Goal: Information Seeking & Learning: Check status

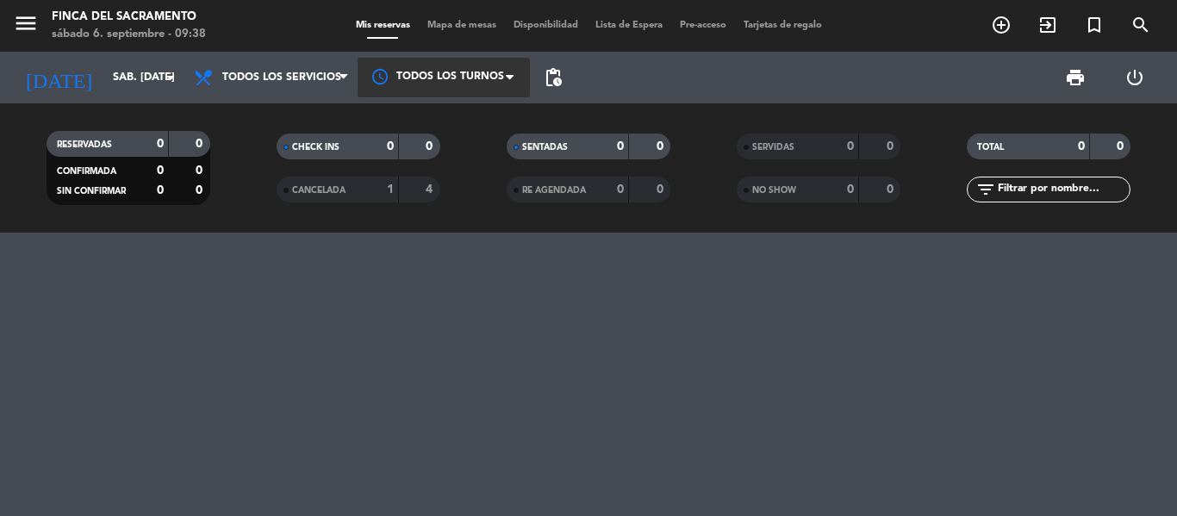
click at [441, 90] on div at bounding box center [444, 77] width 172 height 39
click at [440, 109] on span "Todos los turnos" at bounding box center [447, 118] width 94 height 20
click at [369, 14] on div "menu Finca del Sacramento sábado 6. septiembre - 09:38 Mis reservas Mapa de mes…" at bounding box center [588, 26] width 1177 height 52
click at [501, 60] on div "Todos los turnos × Todos los turnos ×" at bounding box center [444, 78] width 172 height 52
click at [558, 81] on span "pending_actions" at bounding box center [553, 77] width 21 height 21
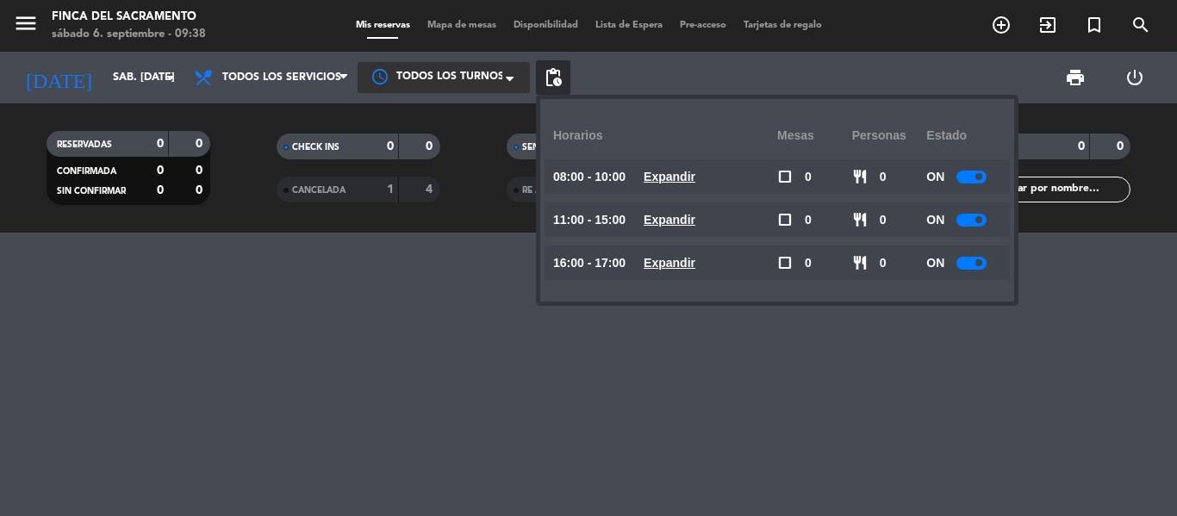
click at [634, 92] on div "print power_settings_new" at bounding box center [868, 78] width 594 height 52
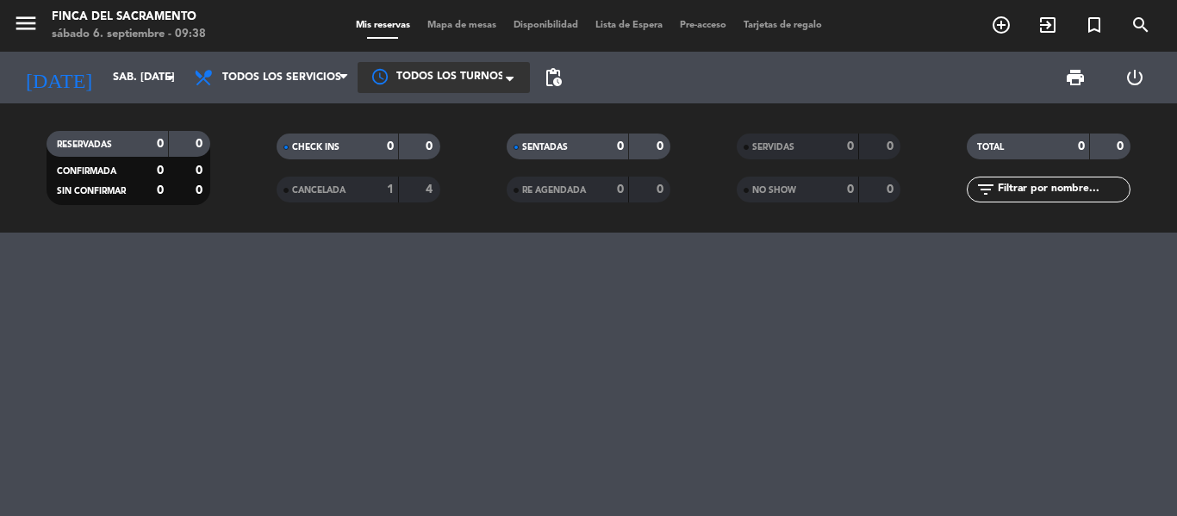
click at [37, 33] on icon "menu" at bounding box center [26, 23] width 26 height 26
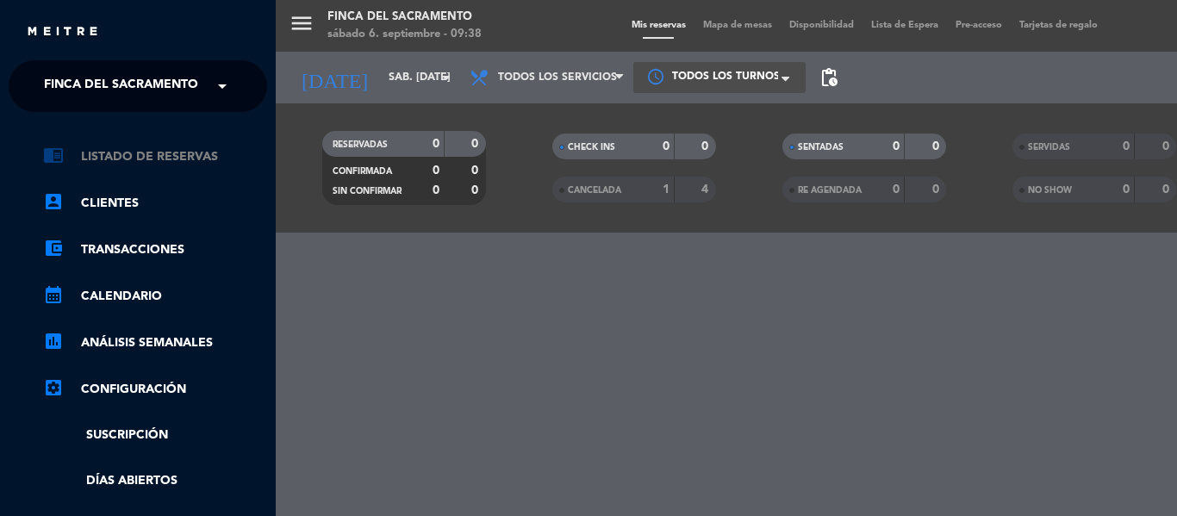
click at [146, 151] on link "chrome_reader_mode Listado de Reservas" at bounding box center [155, 157] width 224 height 21
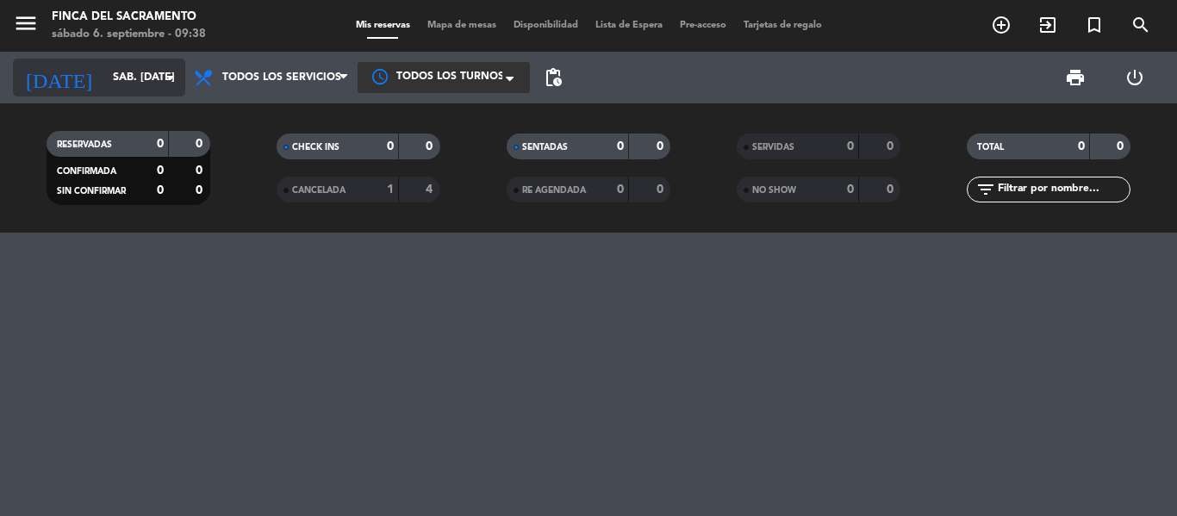
click at [175, 78] on icon "arrow_drop_down" at bounding box center [170, 77] width 21 height 21
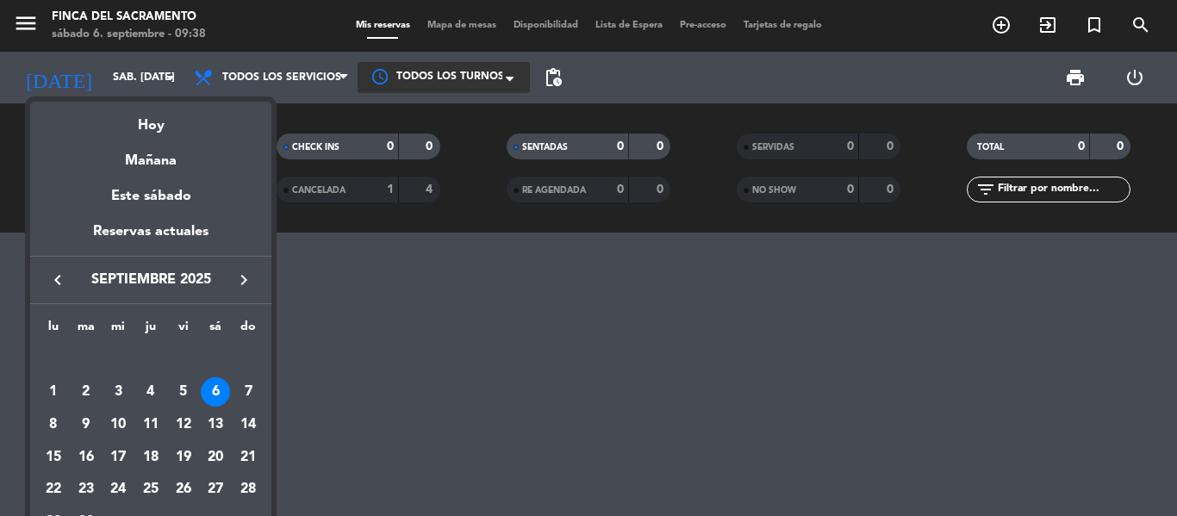
click at [252, 392] on div "7" at bounding box center [248, 391] width 29 height 29
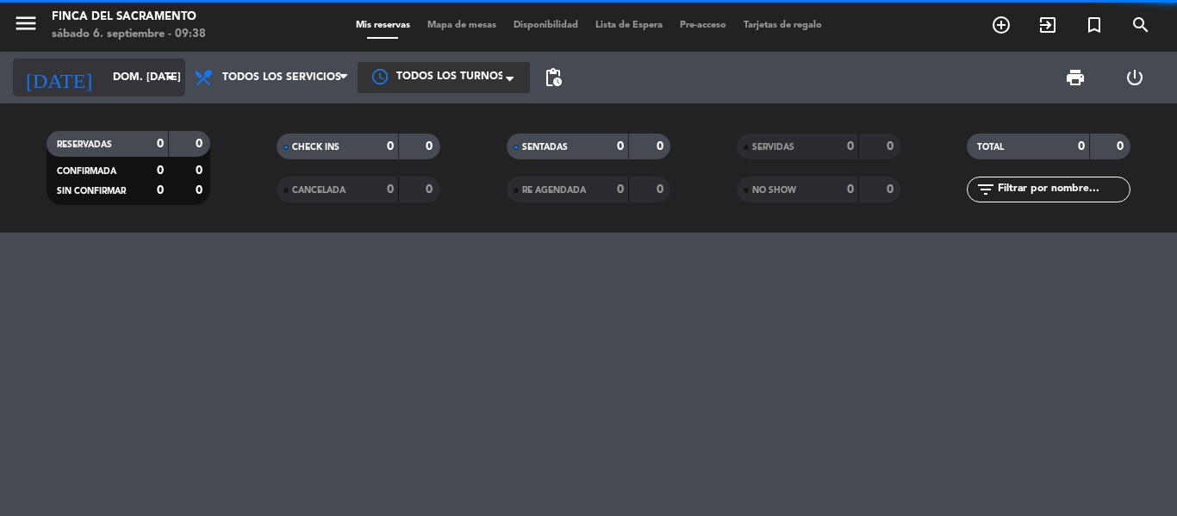
click at [127, 82] on input "dom. [DATE]" at bounding box center [177, 77] width 146 height 29
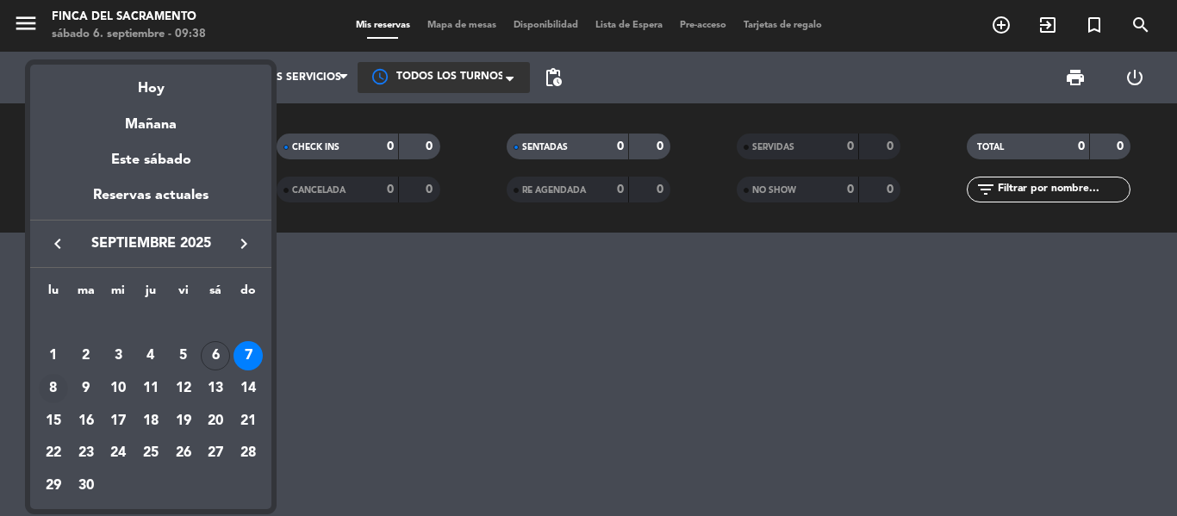
click at [54, 384] on div "8" at bounding box center [53, 388] width 29 height 29
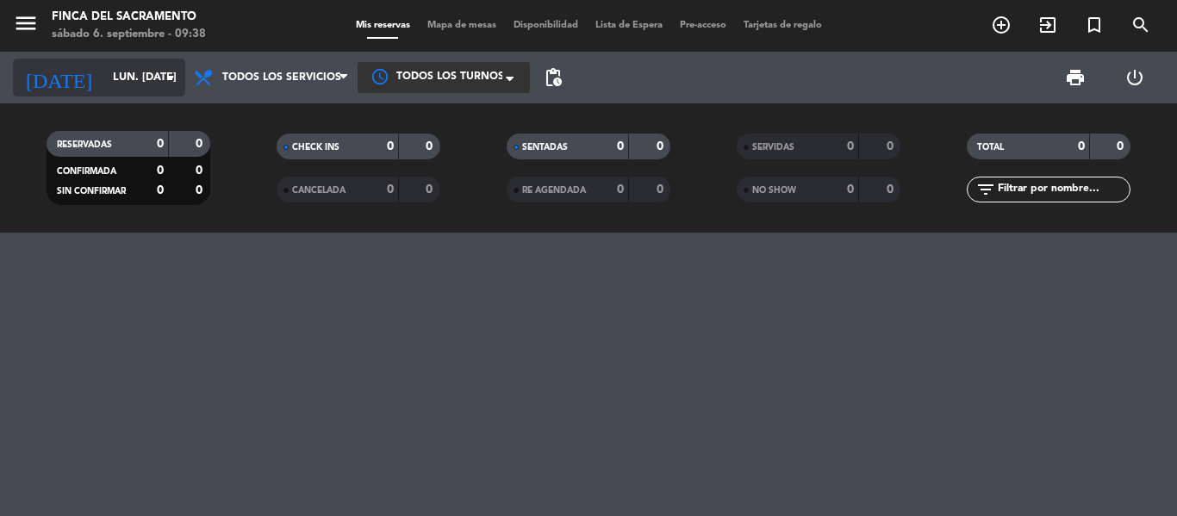
click at [104, 84] on input "lun. [DATE]" at bounding box center [177, 77] width 146 height 29
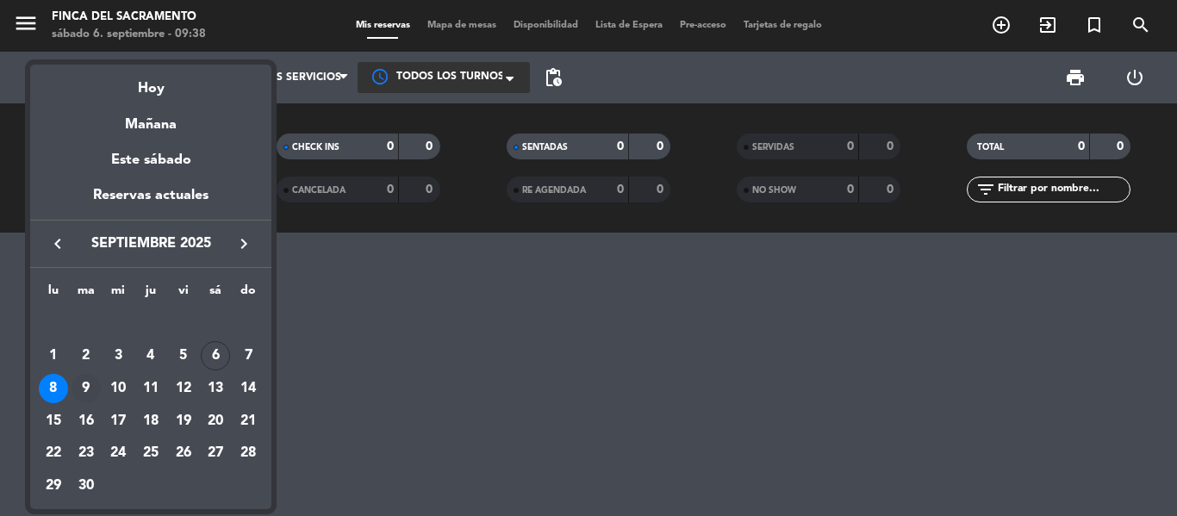
click at [95, 391] on div "9" at bounding box center [86, 388] width 29 height 29
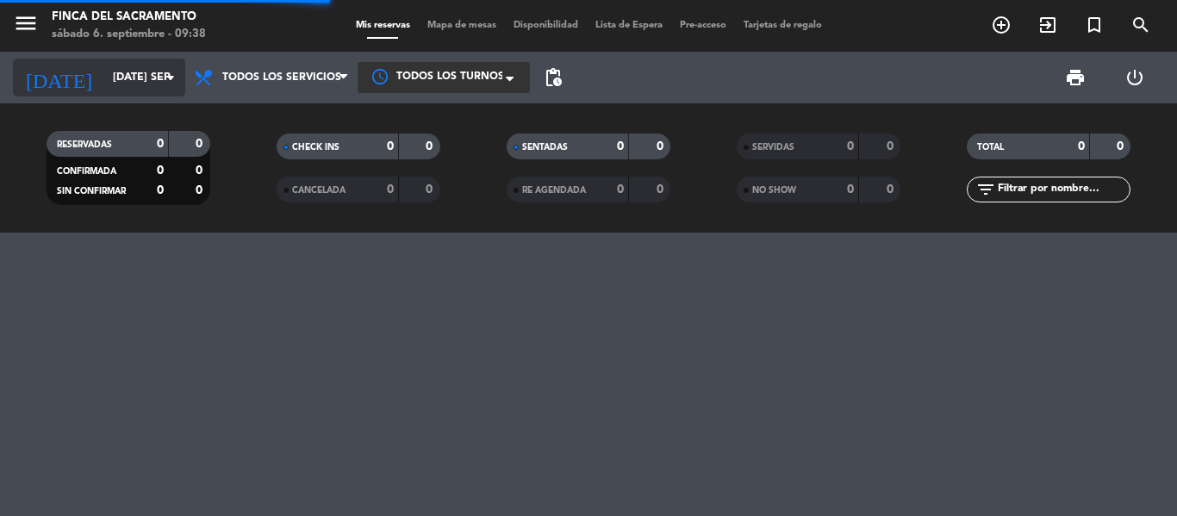
click at [164, 88] on div "[DATE] [DATE] sep. arrow_drop_down" at bounding box center [99, 78] width 172 height 38
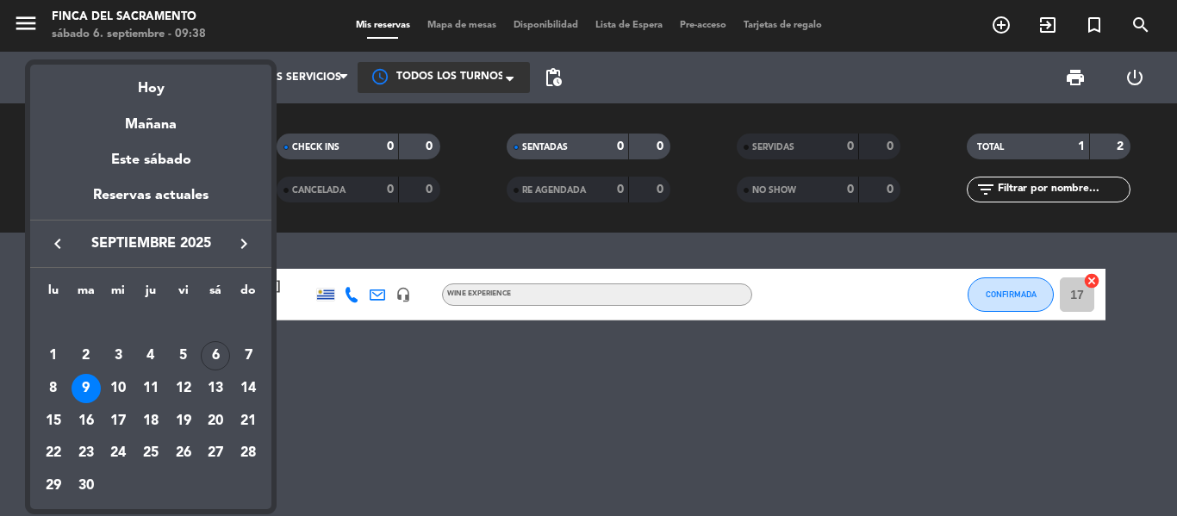
click at [393, 384] on div at bounding box center [588, 258] width 1177 height 516
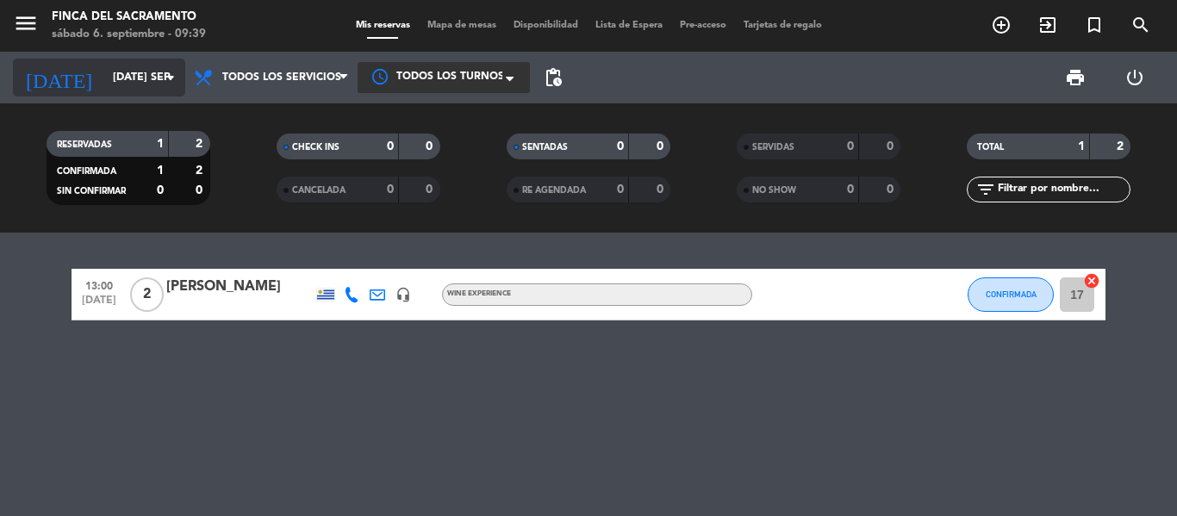
click at [122, 95] on div "[DATE] [DATE] sep. arrow_drop_down" at bounding box center [99, 78] width 172 height 38
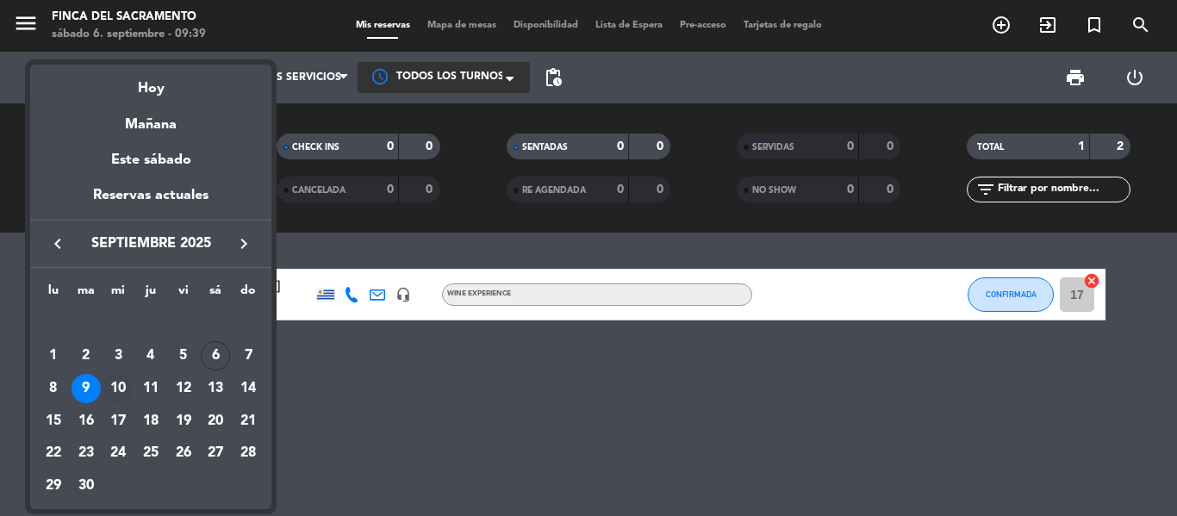
click at [115, 384] on div "10" at bounding box center [117, 388] width 29 height 29
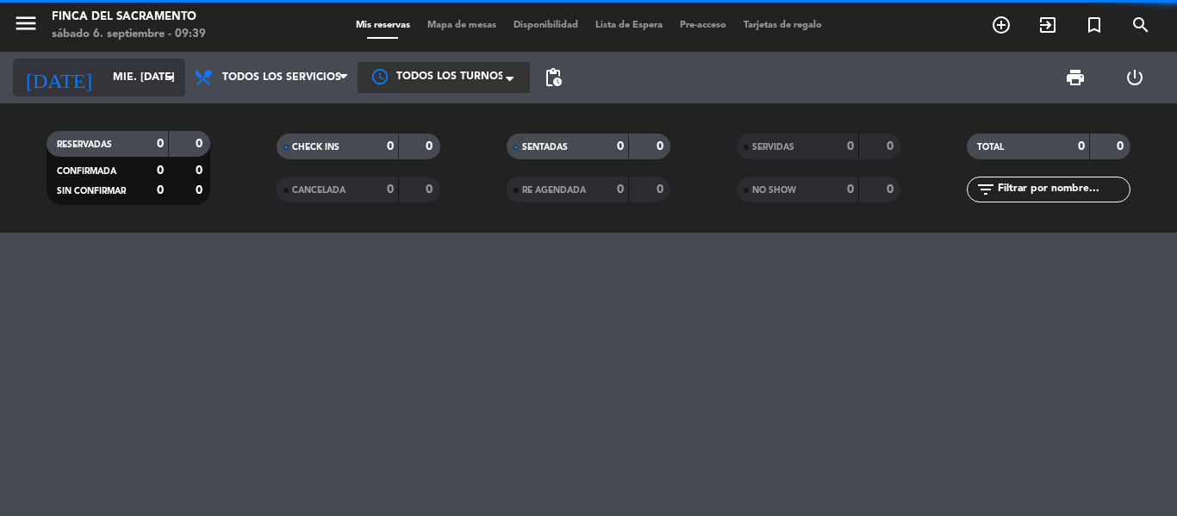
click at [125, 82] on input "mié. [DATE]" at bounding box center [177, 77] width 146 height 29
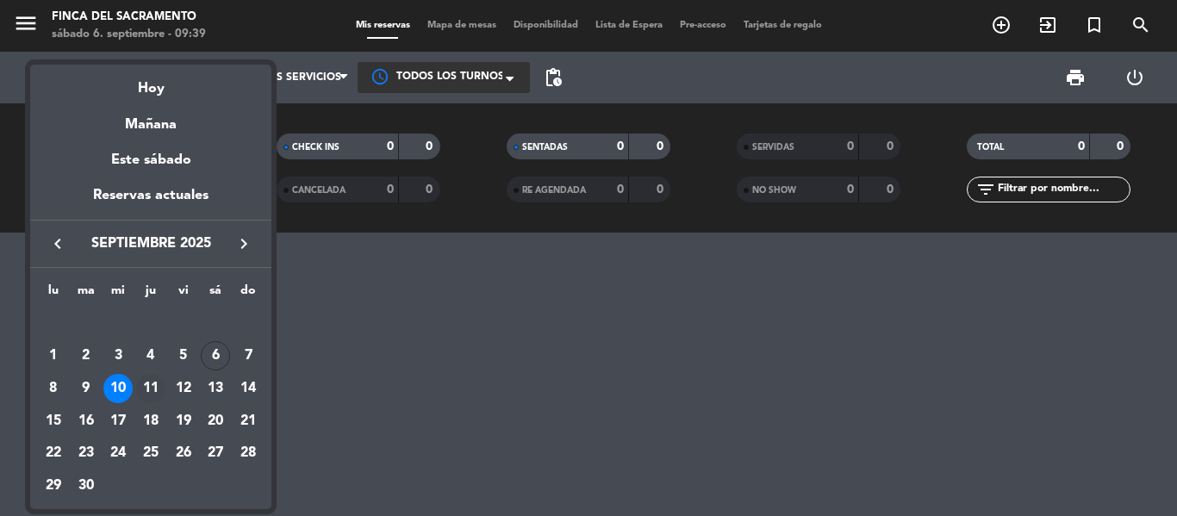
click at [152, 394] on div "11" at bounding box center [150, 388] width 29 height 29
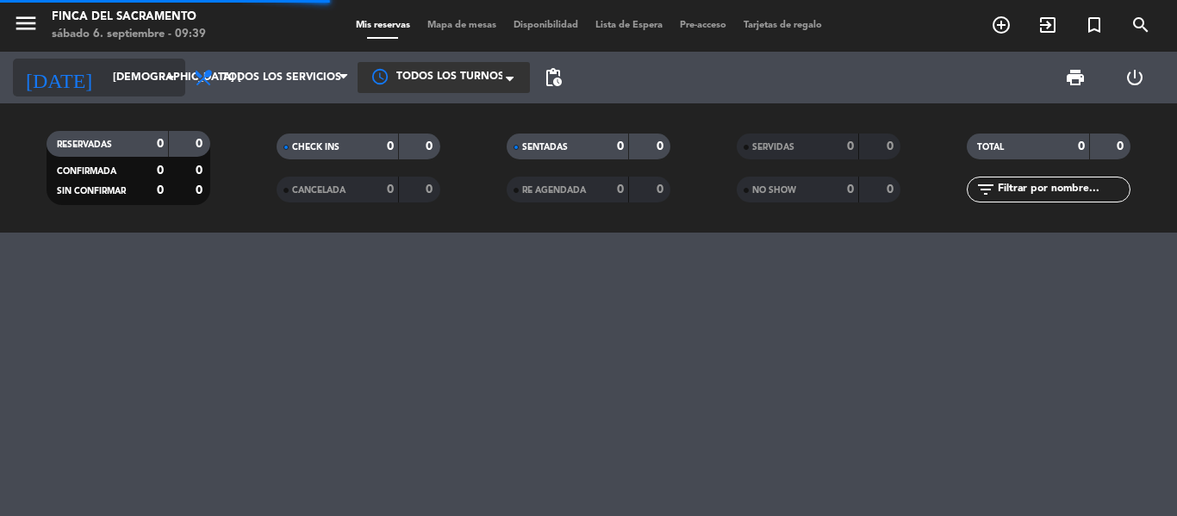
click at [164, 63] on input "[DEMOGRAPHIC_DATA] [DATE]" at bounding box center [177, 77] width 146 height 29
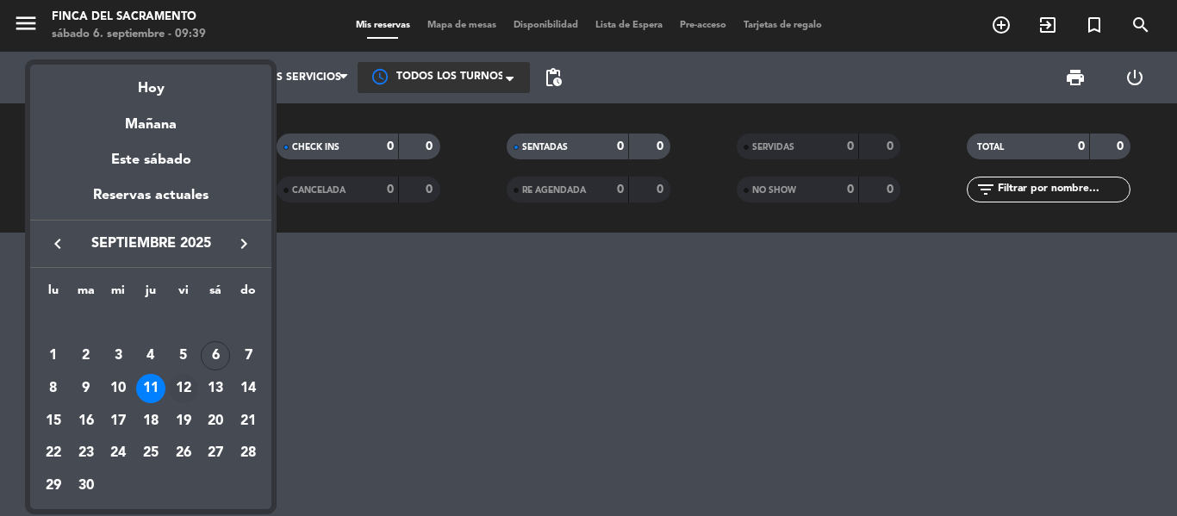
click at [179, 388] on div "12" at bounding box center [183, 388] width 29 height 29
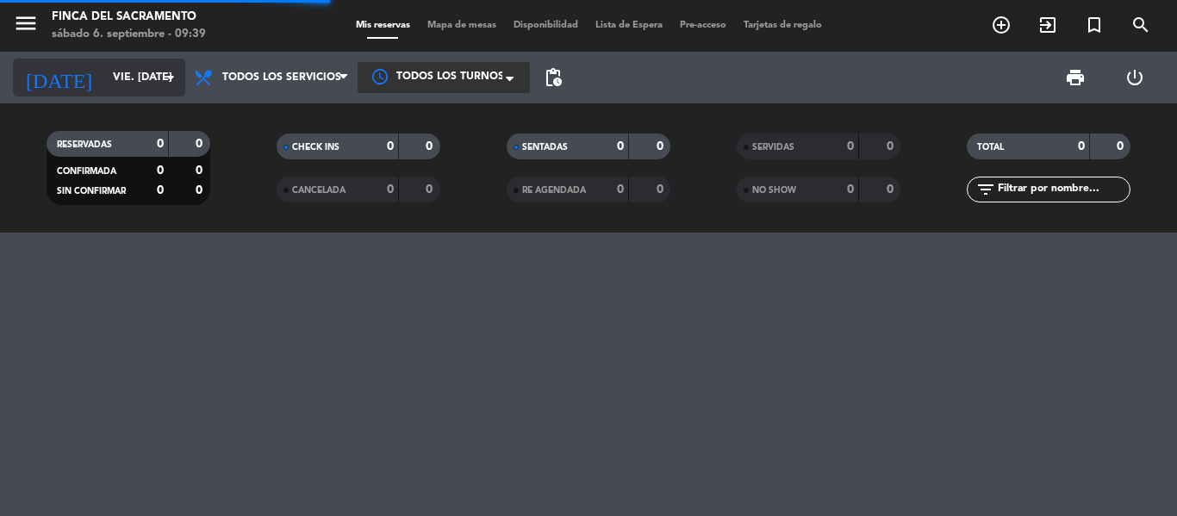
click at [115, 76] on input "vie. [DATE]" at bounding box center [177, 77] width 146 height 29
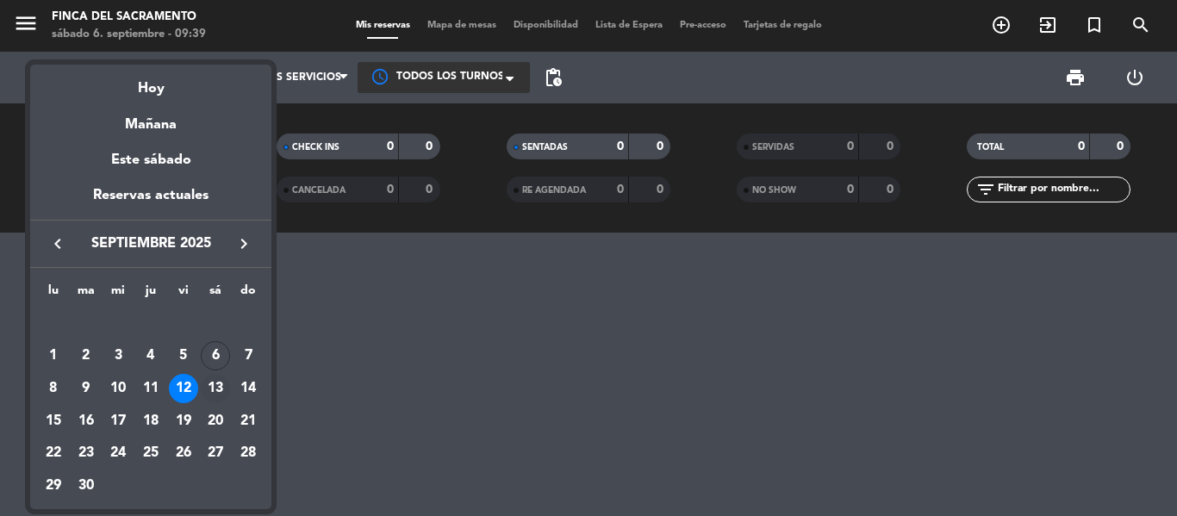
click at [212, 389] on div "13" at bounding box center [215, 388] width 29 height 29
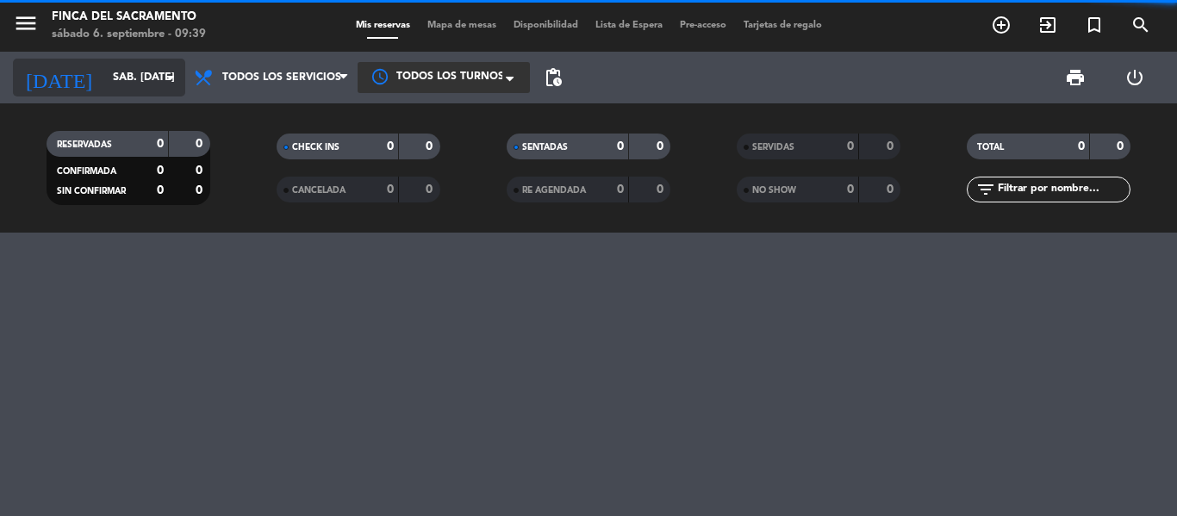
click at [139, 73] on input "sáb. [DATE]" at bounding box center [177, 77] width 146 height 29
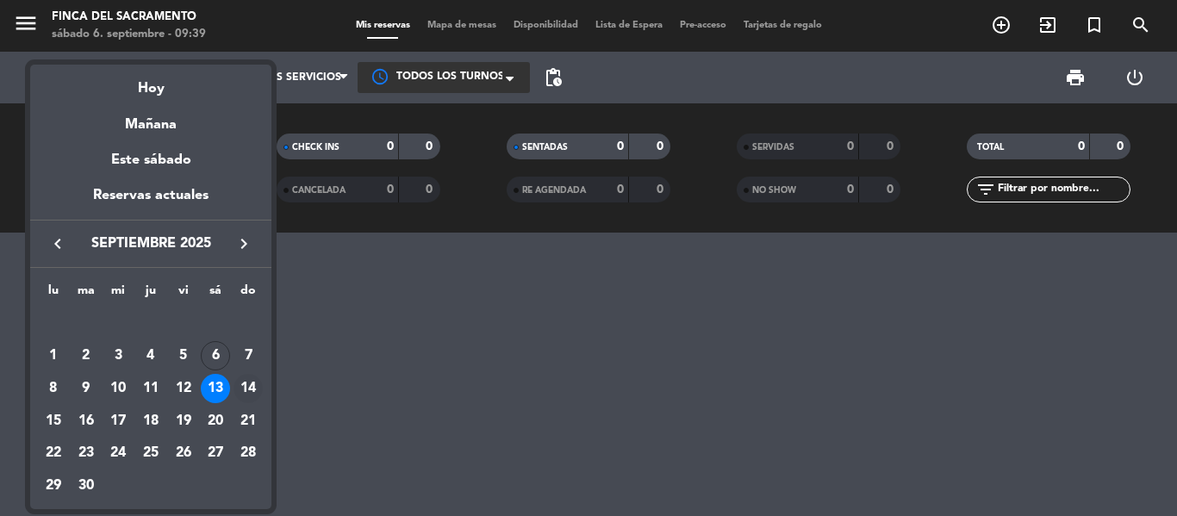
click at [245, 382] on div "14" at bounding box center [248, 388] width 29 height 29
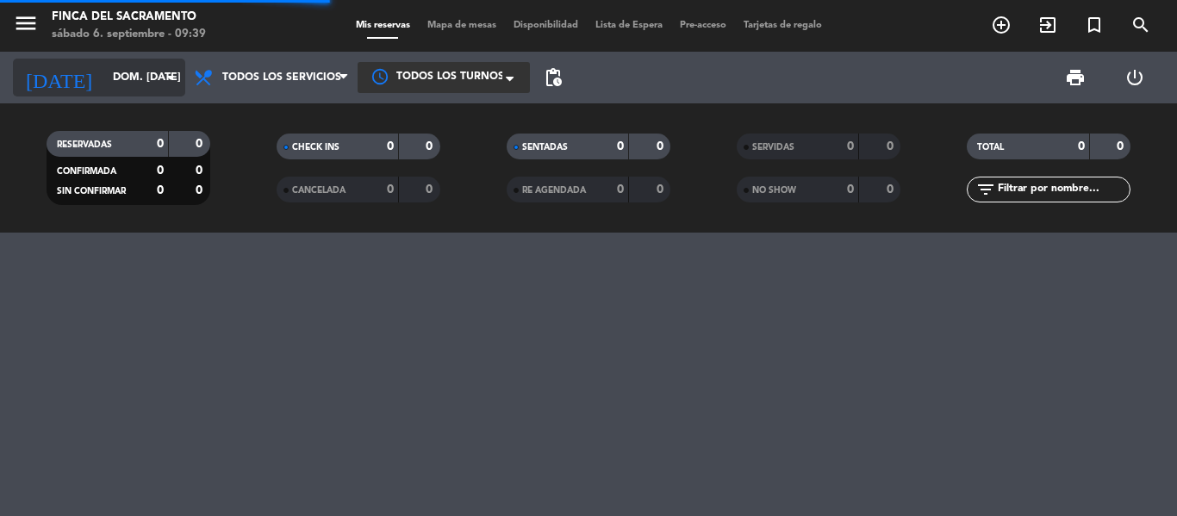
click at [134, 77] on input "dom. [DATE]" at bounding box center [177, 77] width 146 height 29
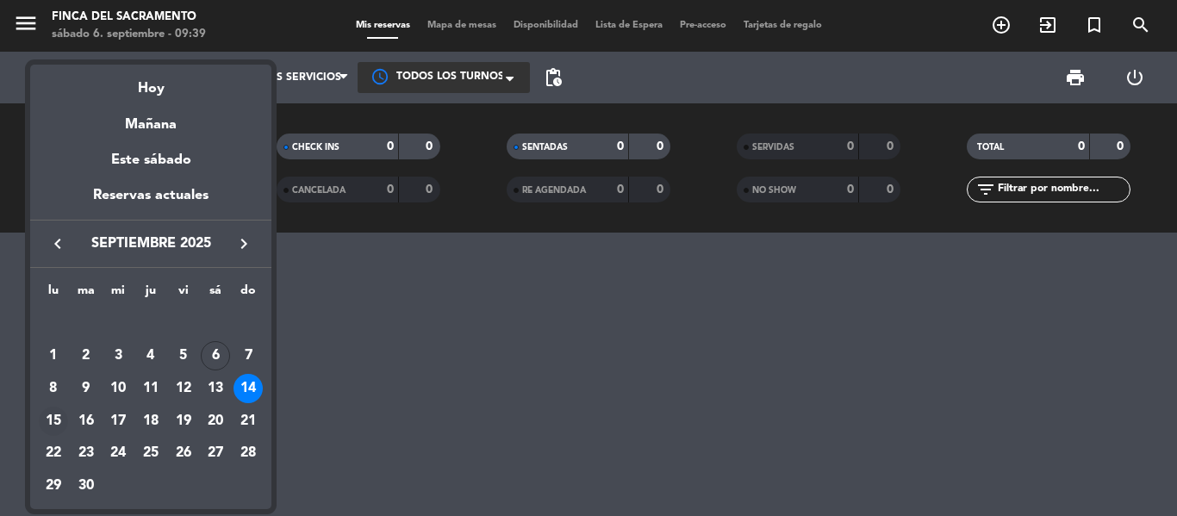
click at [54, 429] on div "15" at bounding box center [53, 421] width 29 height 29
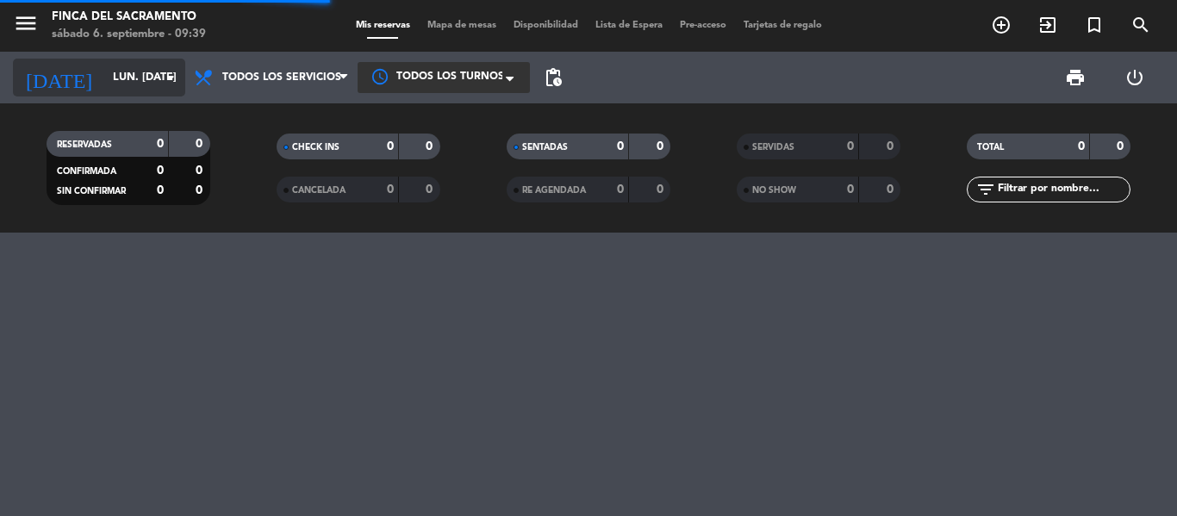
click at [104, 80] on input "lun. [DATE]" at bounding box center [177, 77] width 146 height 29
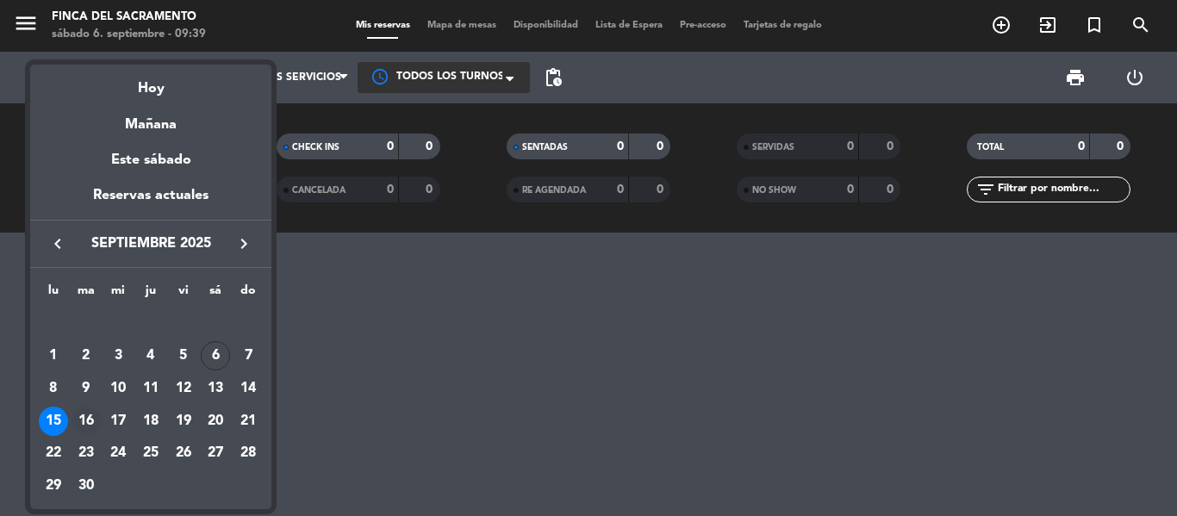
click at [88, 423] on div "16" at bounding box center [86, 421] width 29 height 29
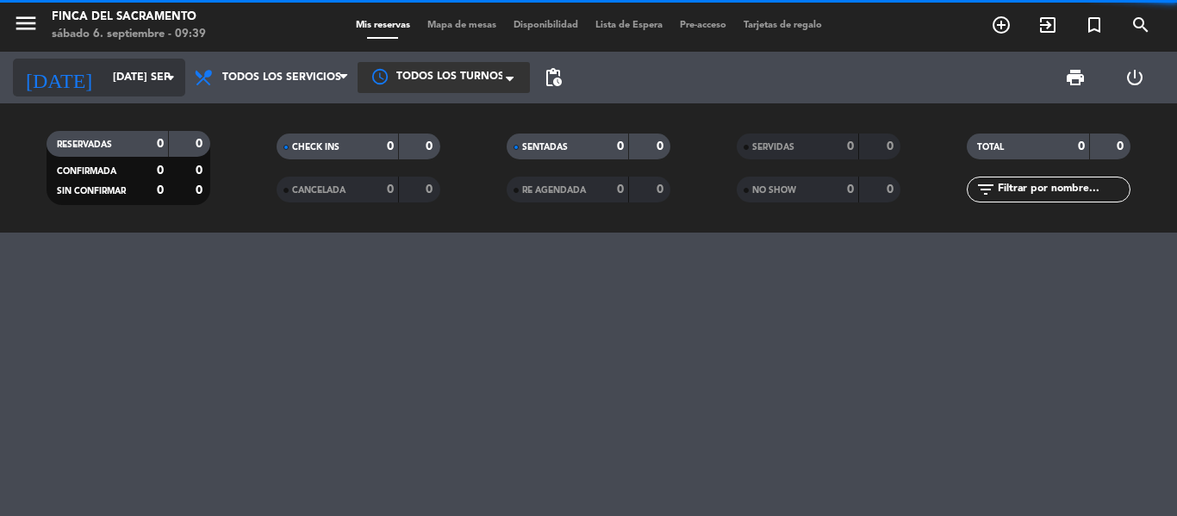
click at [117, 60] on div "[DATE] [DATE] sep. arrow_drop_down" at bounding box center [99, 78] width 172 height 38
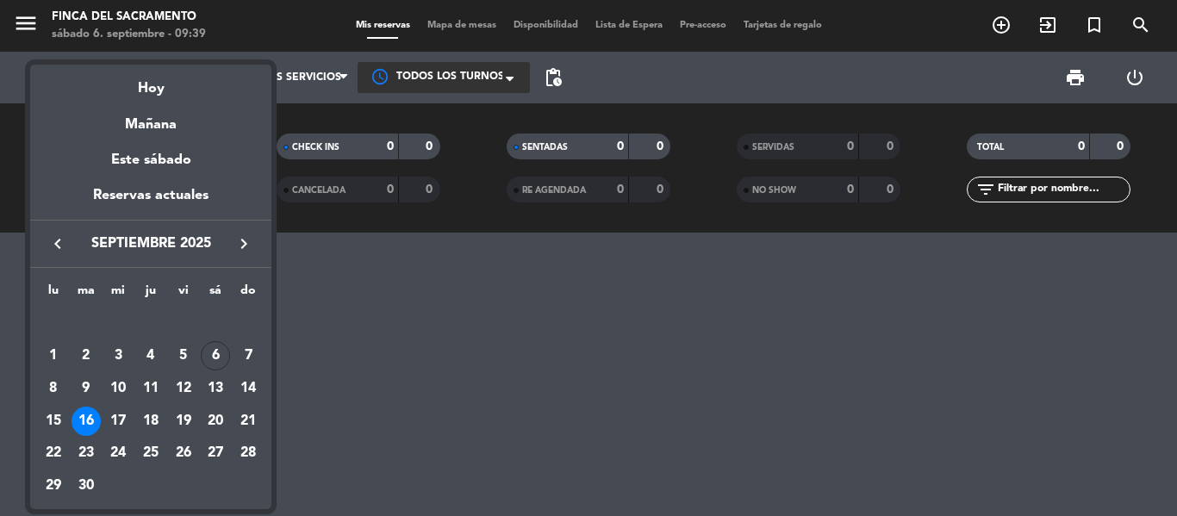
drag, startPoint x: 125, startPoint y: 420, endPoint x: 156, endPoint y: 349, distance: 77.2
click at [124, 420] on div "17" at bounding box center [117, 421] width 29 height 29
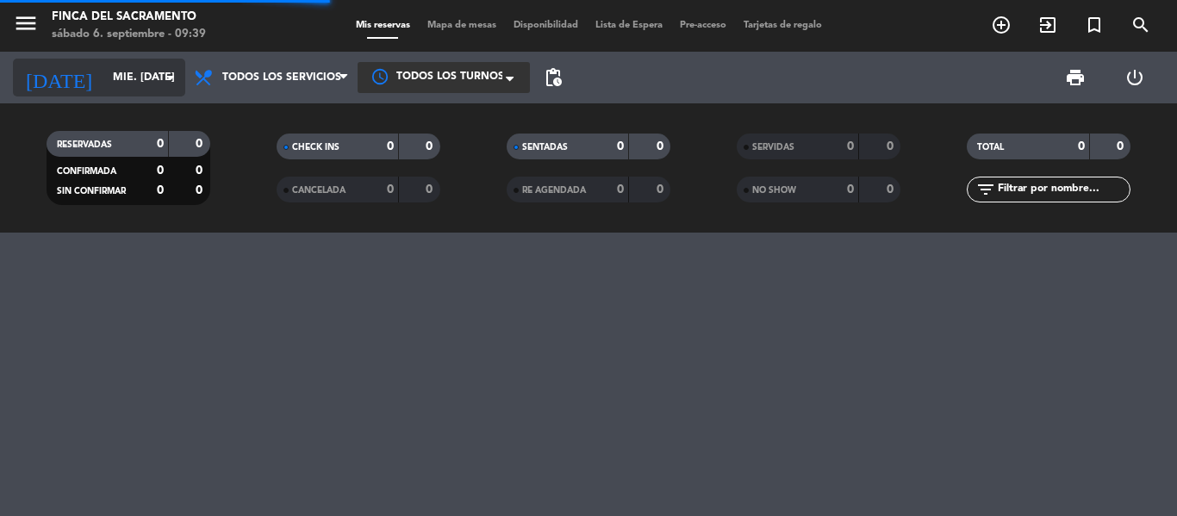
click at [144, 81] on input "mié. [DATE]" at bounding box center [177, 77] width 146 height 29
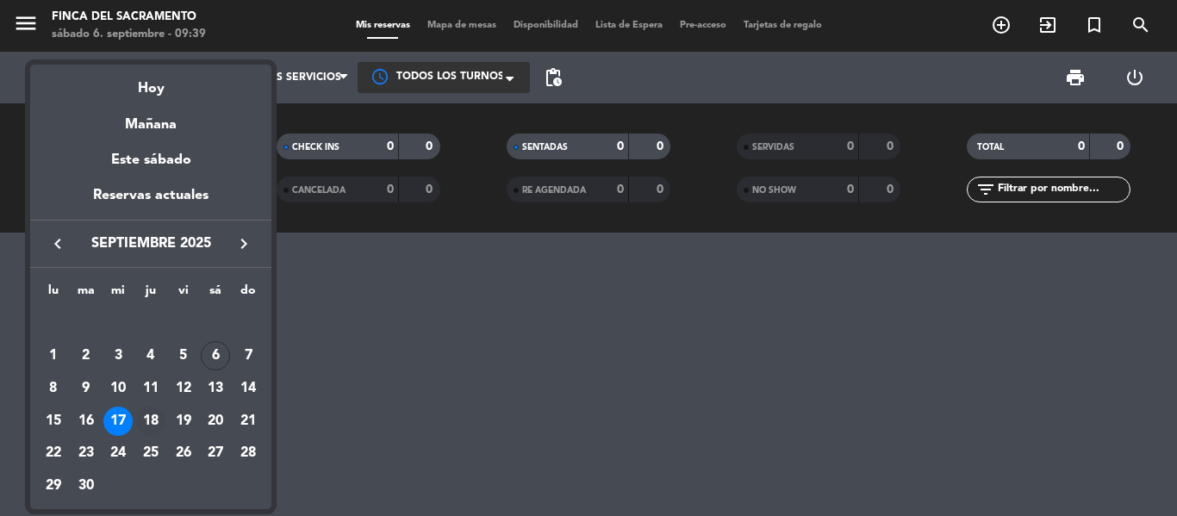
click at [150, 420] on div "18" at bounding box center [150, 421] width 29 height 29
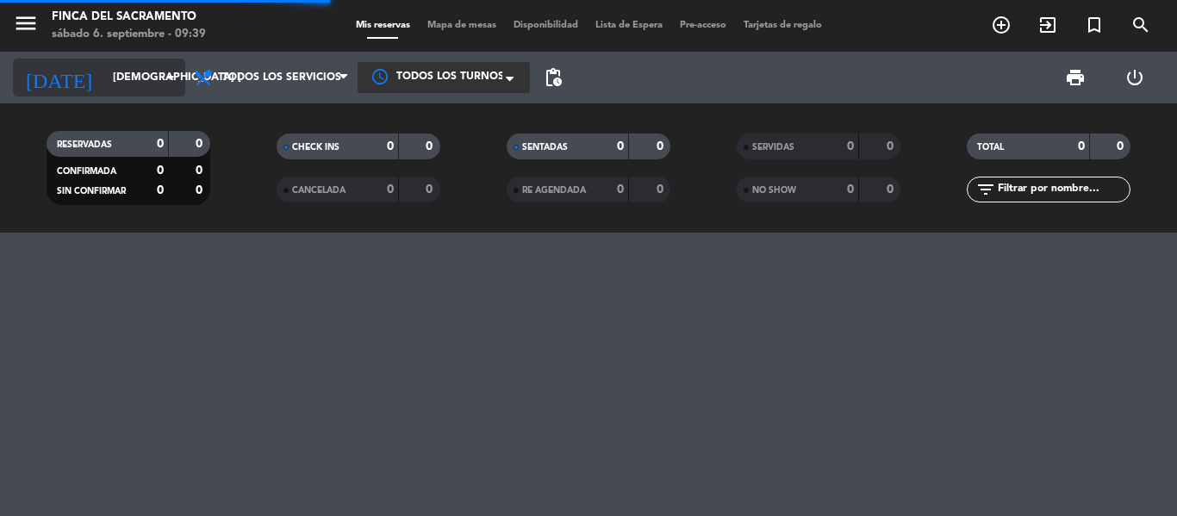
click at [116, 72] on input "[DEMOGRAPHIC_DATA] [DATE]" at bounding box center [177, 77] width 146 height 29
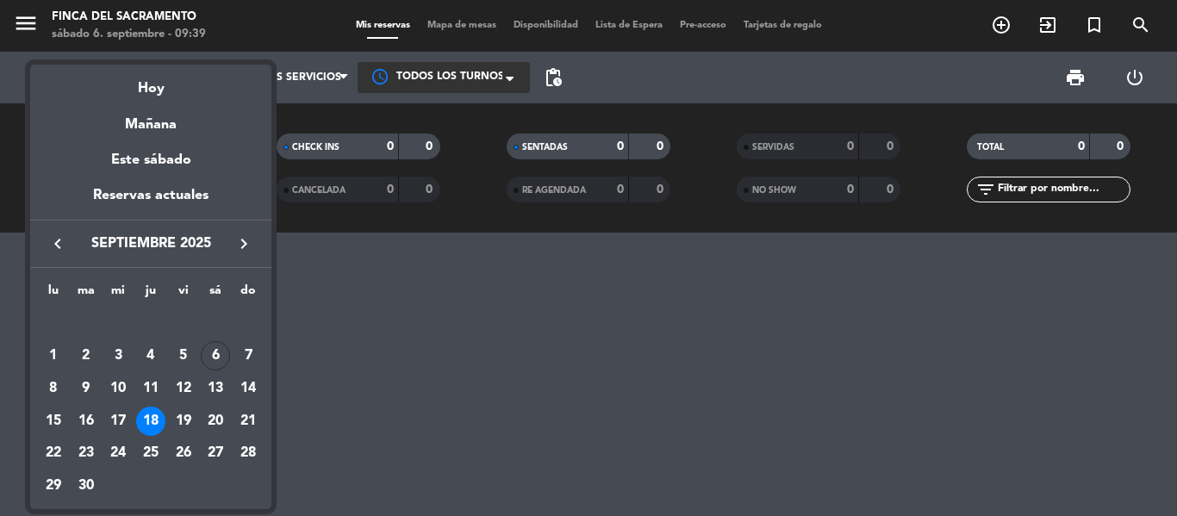
drag, startPoint x: 193, startPoint y: 417, endPoint x: 159, endPoint y: 313, distance: 109.8
click at [192, 417] on div "19" at bounding box center [183, 421] width 29 height 29
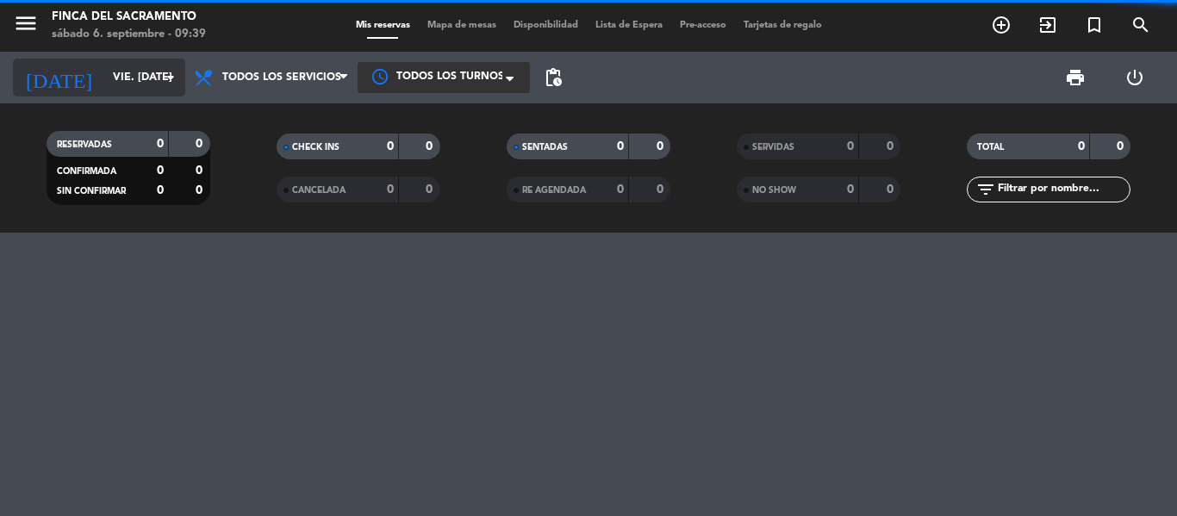
click at [134, 80] on input "vie. [DATE]" at bounding box center [177, 77] width 146 height 29
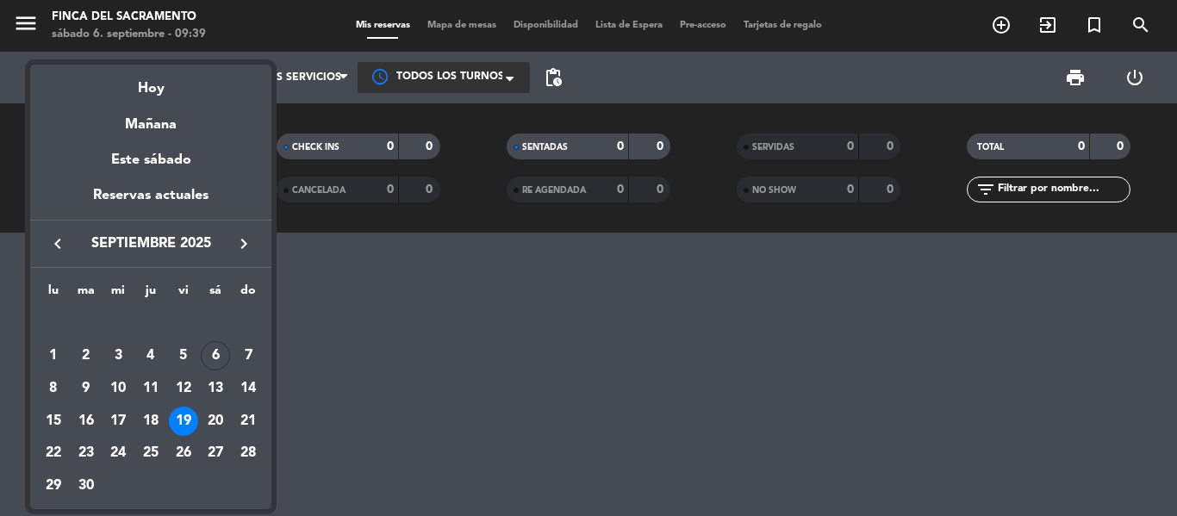
drag, startPoint x: 221, startPoint y: 414, endPoint x: 201, endPoint y: 97, distance: 316.9
click at [216, 408] on div "20" at bounding box center [215, 421] width 29 height 29
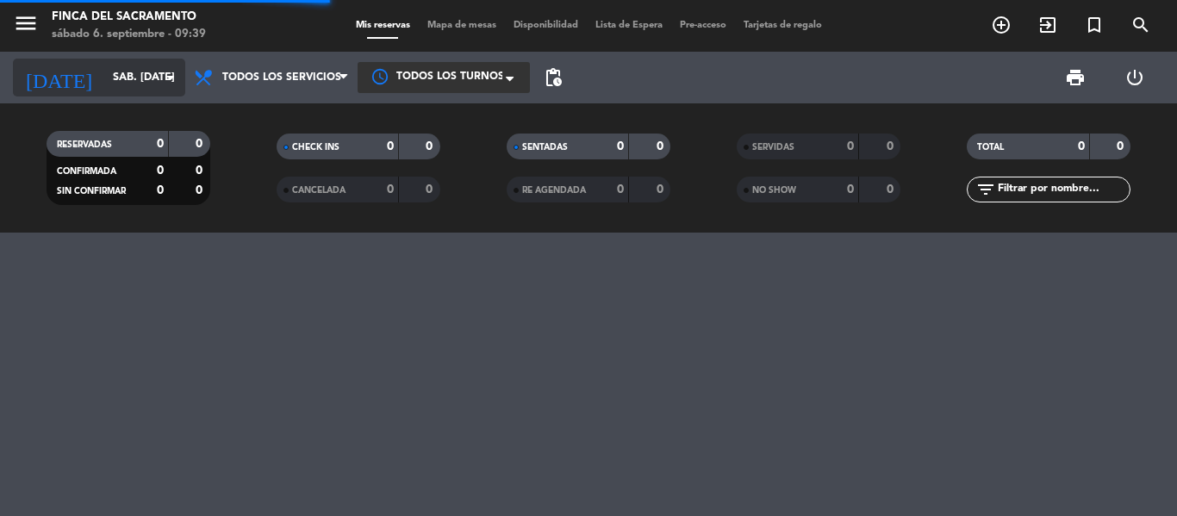
click at [147, 69] on input "sáb. [DATE]" at bounding box center [177, 77] width 146 height 29
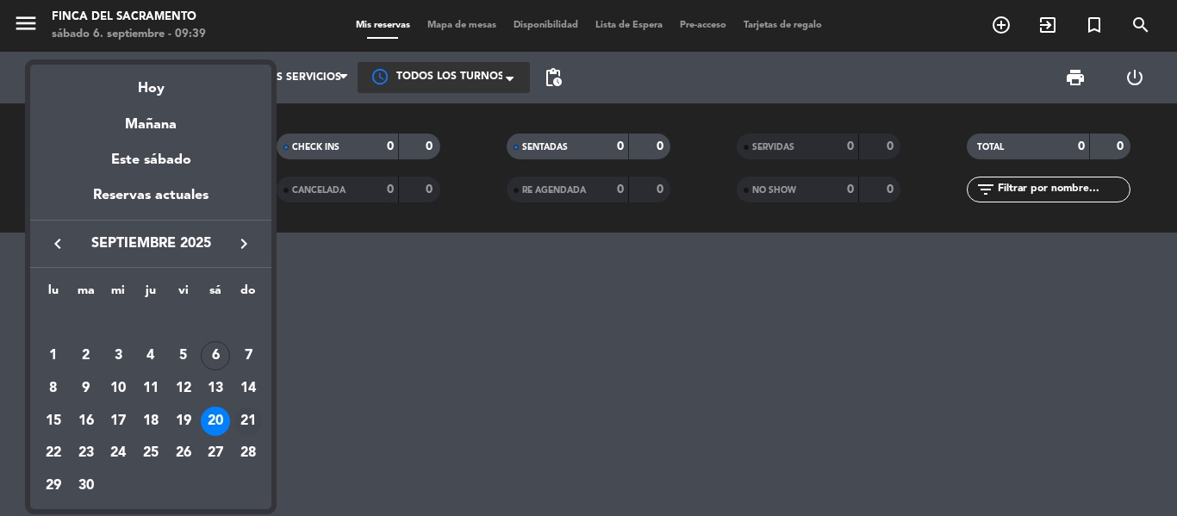
click at [257, 411] on div "21" at bounding box center [248, 421] width 29 height 29
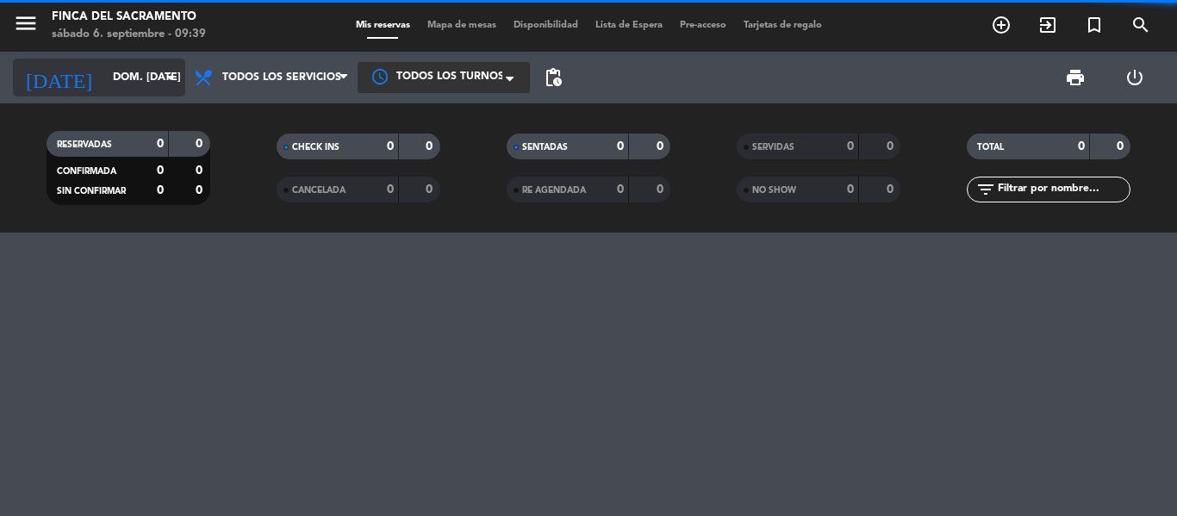
click at [133, 74] on input "dom. [DATE]" at bounding box center [177, 77] width 146 height 29
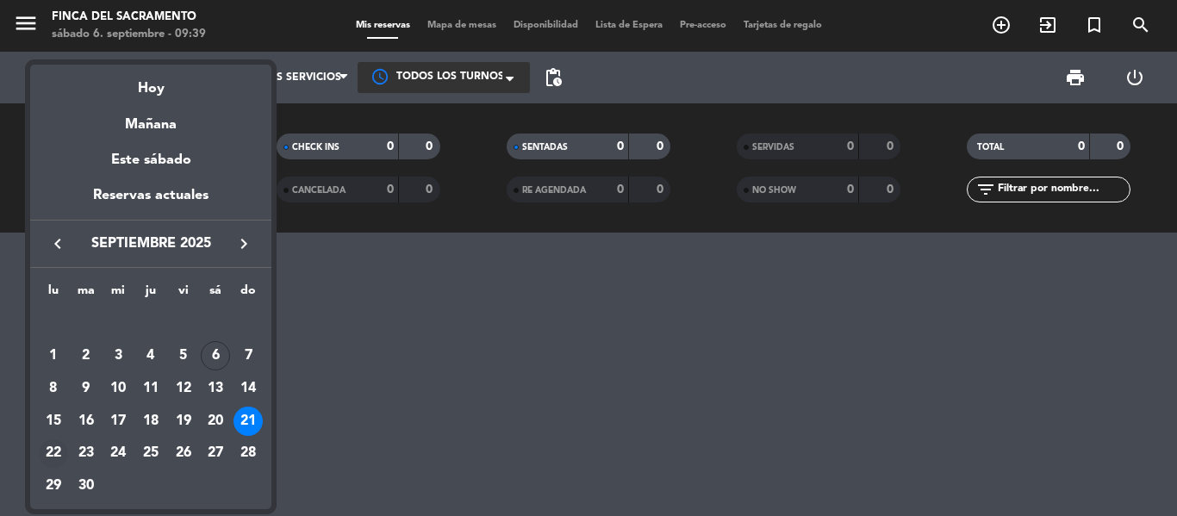
click at [63, 454] on div "22" at bounding box center [53, 454] width 29 height 29
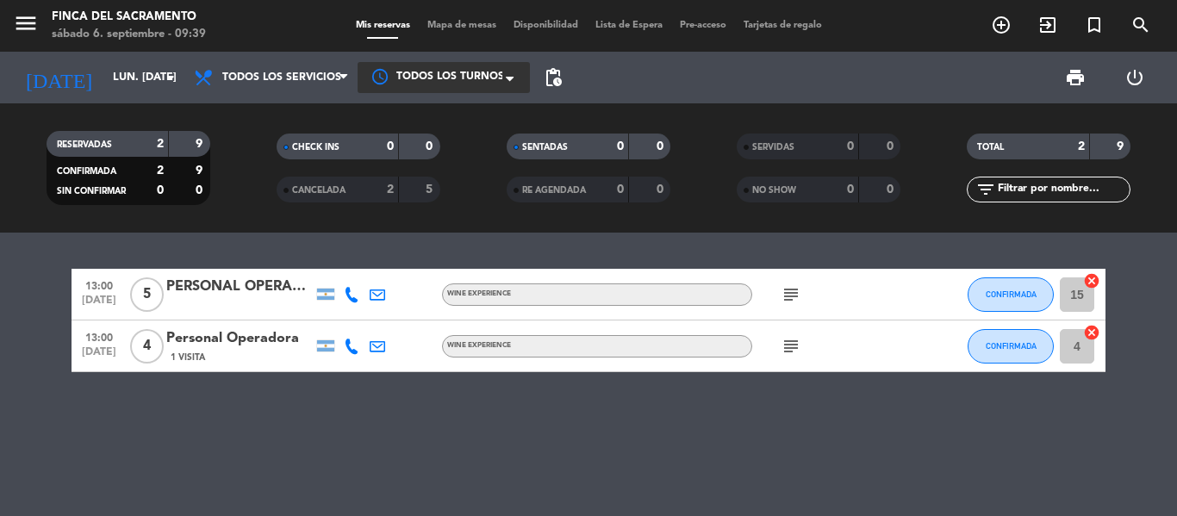
click at [357, 296] on icon at bounding box center [352, 295] width 16 height 16
click at [465, 233] on div "13:00 [DATE] 5 PERSONAL OPERADORA [PHONE_NUMBER] Copiar content_paste | Wine Ex…" at bounding box center [588, 375] width 1177 height 284
click at [92, 93] on div "[DATE] lun. [DATE] arrow_drop_down" at bounding box center [99, 78] width 172 height 38
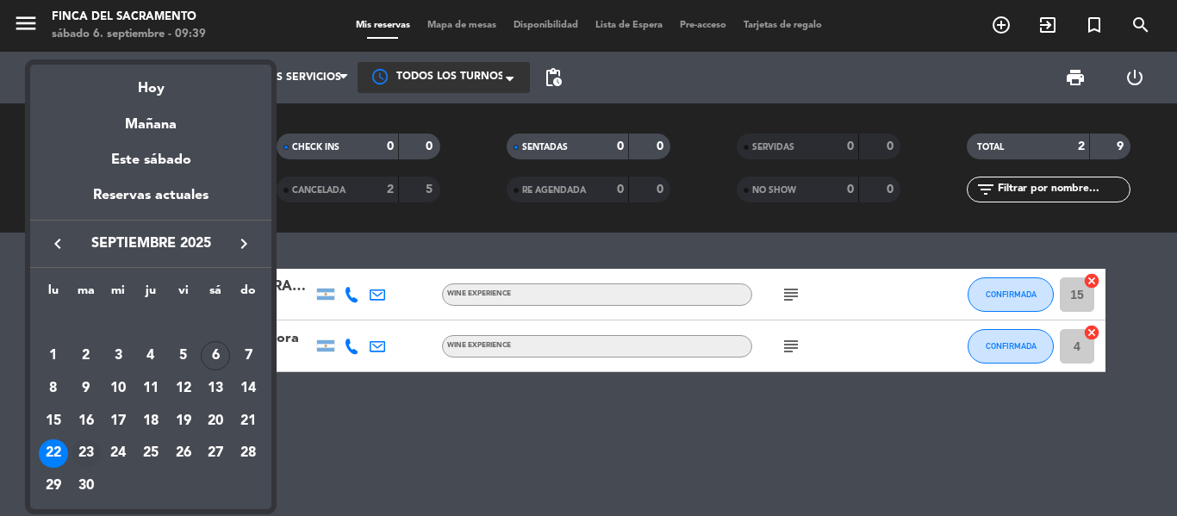
click at [90, 452] on div "23" at bounding box center [86, 454] width 29 height 29
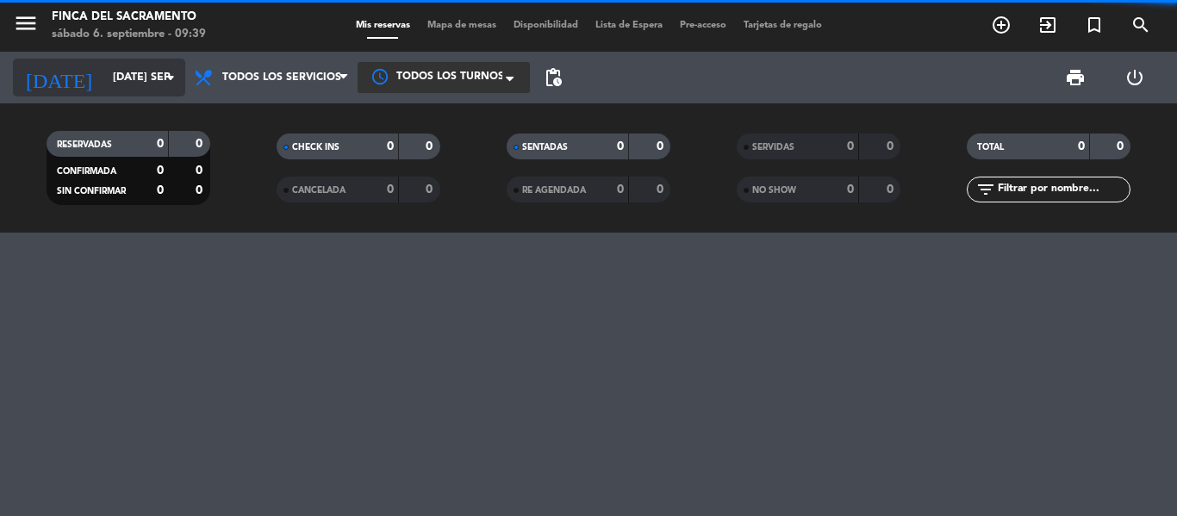
click at [104, 78] on input "[DATE] sep." at bounding box center [177, 77] width 146 height 29
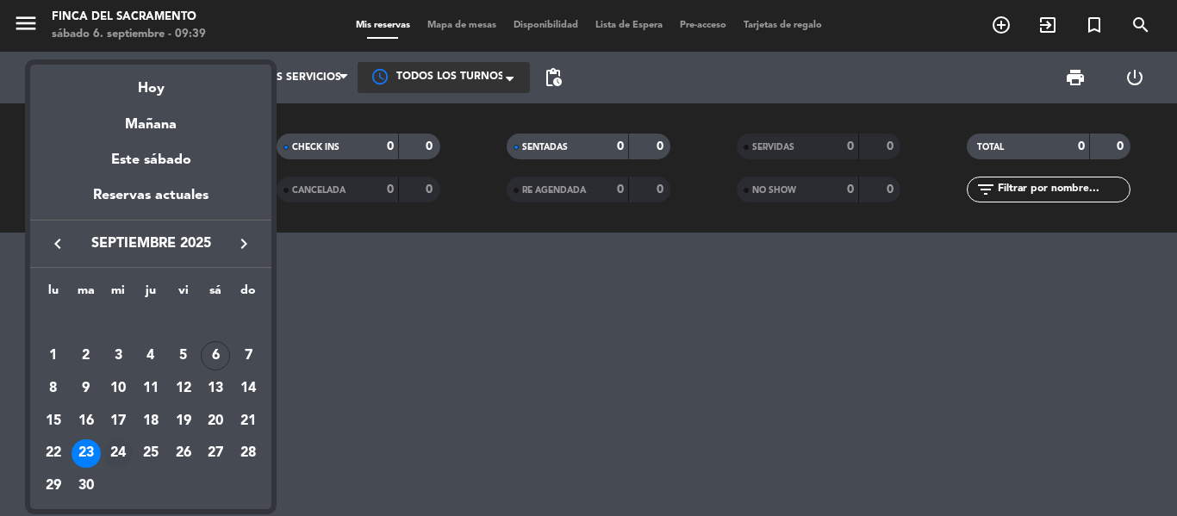
click at [118, 461] on div "24" at bounding box center [117, 454] width 29 height 29
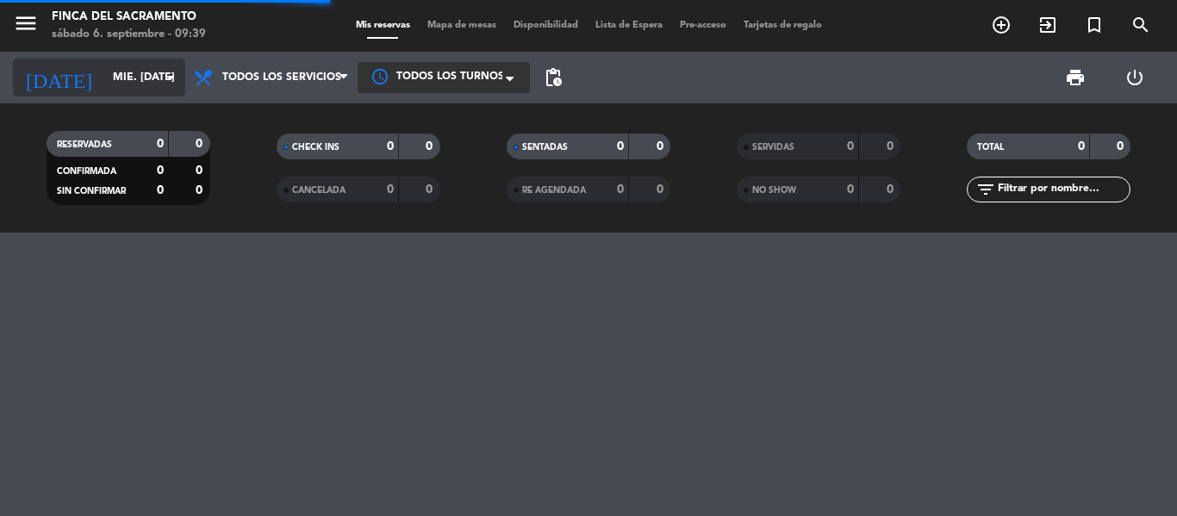
click at [104, 87] on input "mié. [DATE]" at bounding box center [177, 77] width 146 height 29
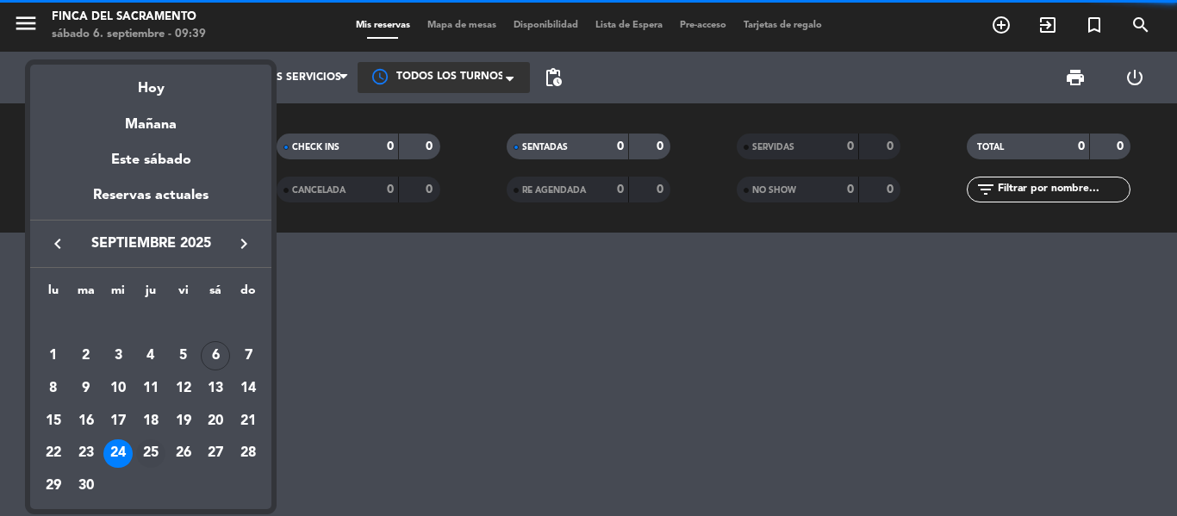
click at [141, 452] on div "25" at bounding box center [150, 454] width 29 height 29
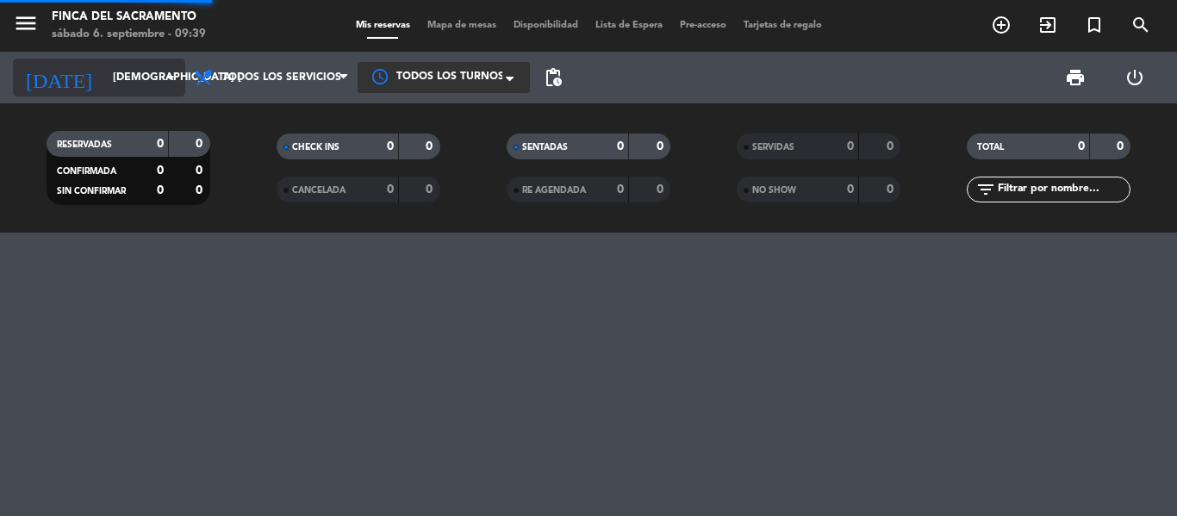
click at [106, 88] on input "[DEMOGRAPHIC_DATA] [DATE]" at bounding box center [177, 77] width 146 height 29
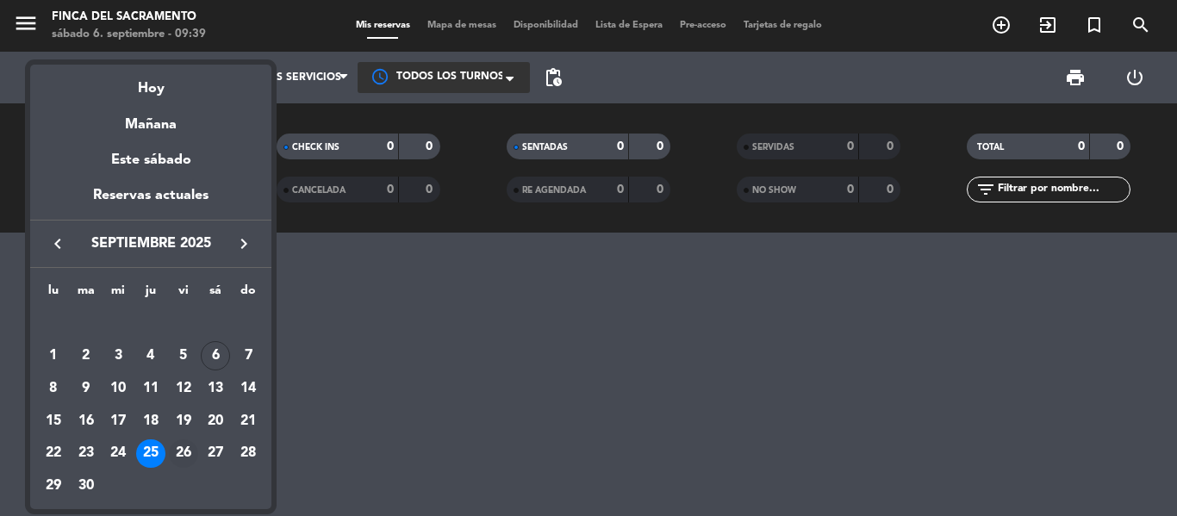
click at [176, 447] on div "26" at bounding box center [183, 454] width 29 height 29
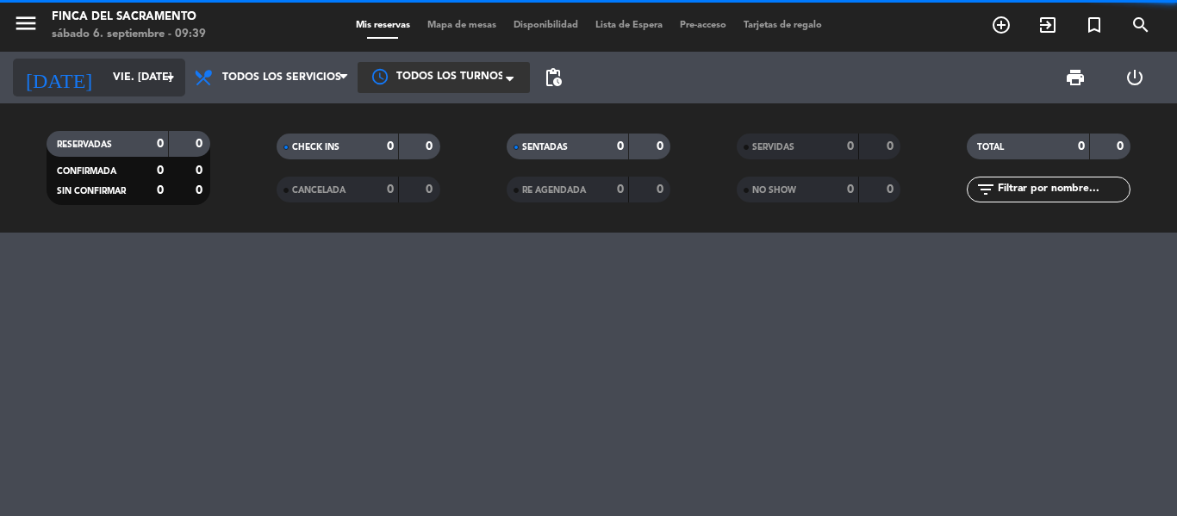
click at [109, 85] on input "vie. [DATE]" at bounding box center [177, 77] width 146 height 29
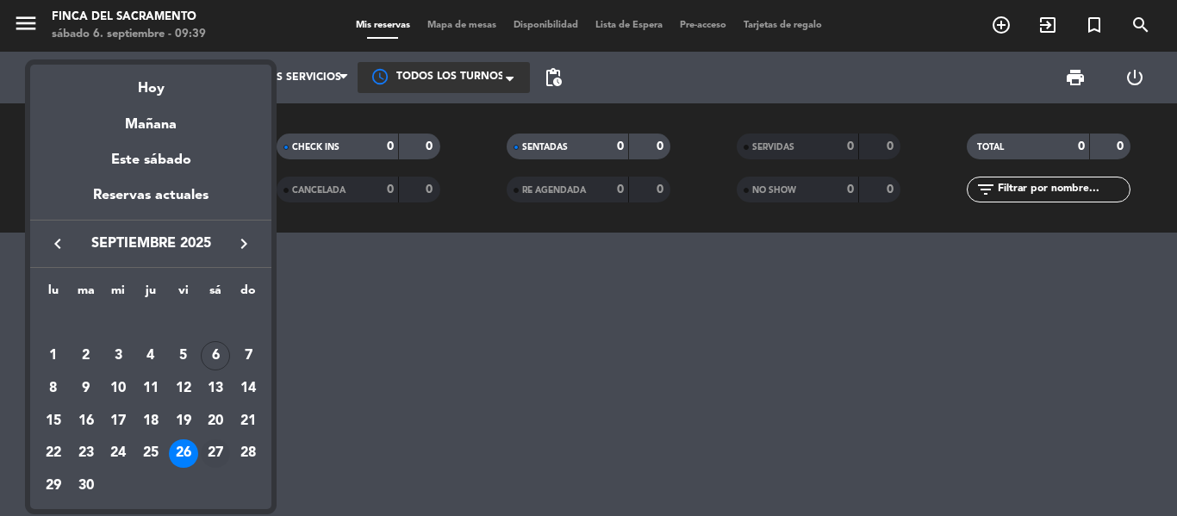
click at [211, 459] on div "27" at bounding box center [215, 454] width 29 height 29
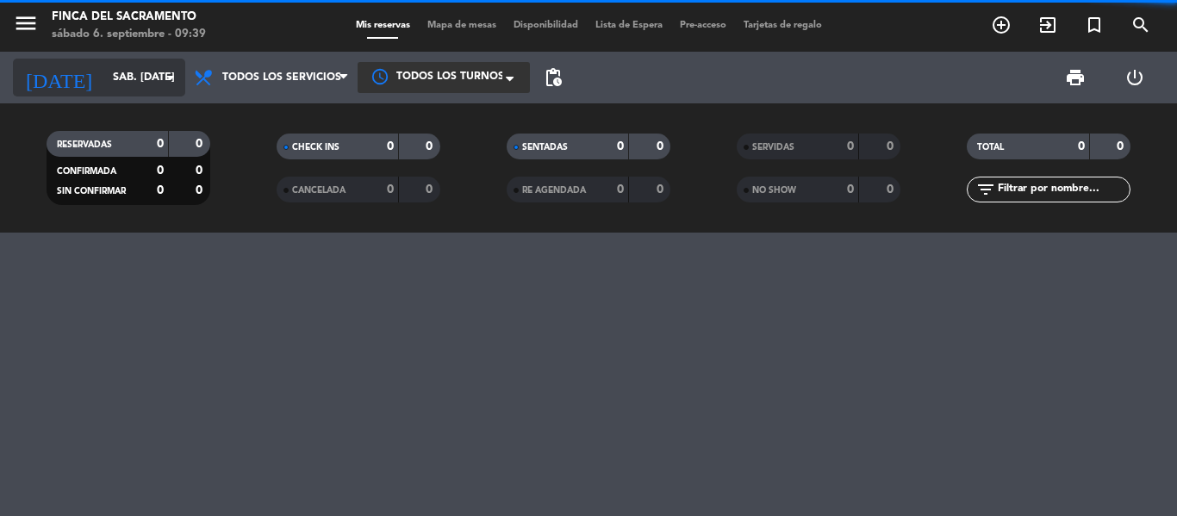
drag, startPoint x: 165, startPoint y: 82, endPoint x: 165, endPoint y: 91, distance: 9.5
click at [165, 91] on div "[DATE] sáb. [DATE] arrow_drop_down" at bounding box center [99, 78] width 172 height 38
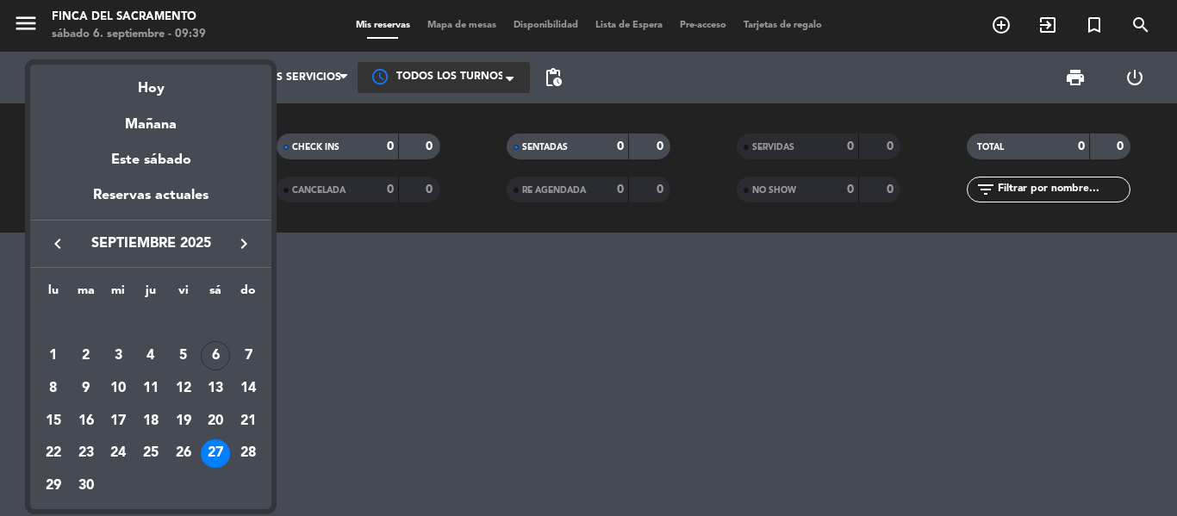
click at [249, 474] on table "lu ma [PERSON_NAME] vi sá do [DATE] 2 3 4 5 6 7 8 9 10 11 12 13 14 15 16 17 18 …" at bounding box center [151, 391] width 228 height 221
click at [248, 450] on div "28" at bounding box center [248, 454] width 29 height 29
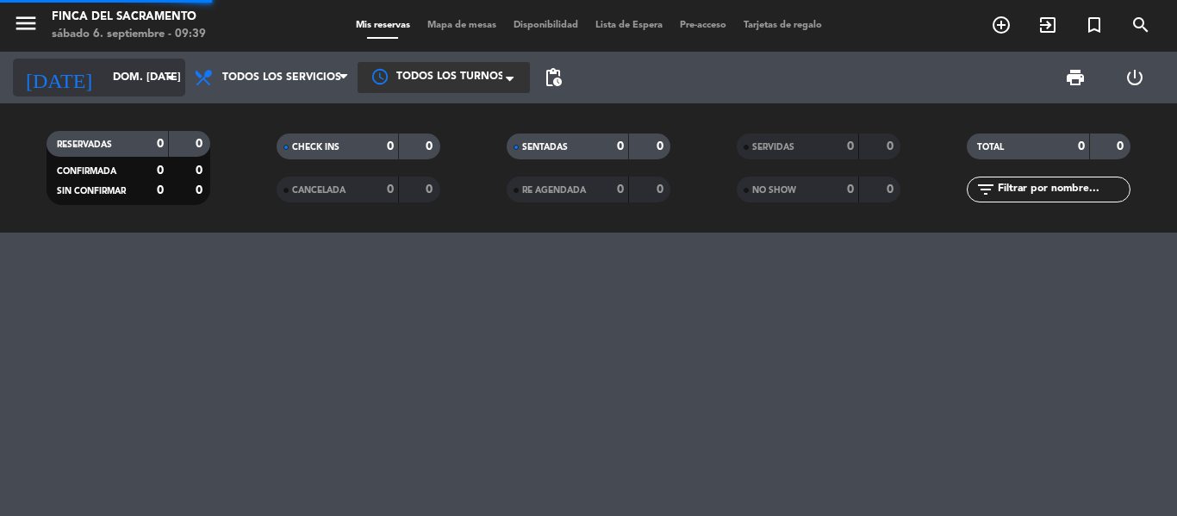
click at [108, 81] on input "dom. [DATE]" at bounding box center [177, 77] width 146 height 29
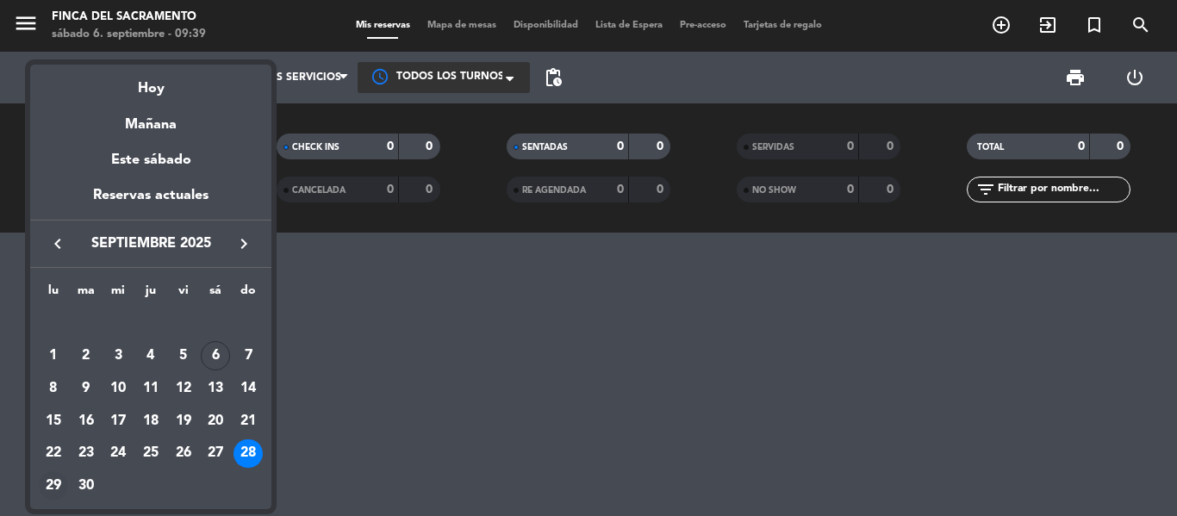
click at [52, 471] on td "29" at bounding box center [53, 486] width 33 height 33
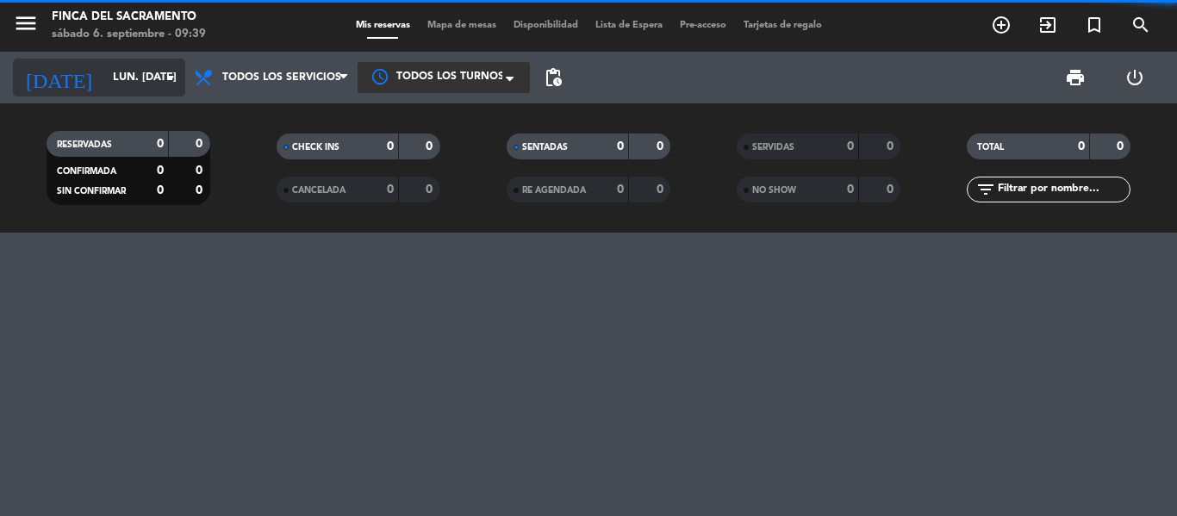
click at [104, 72] on input "lun. [DATE]" at bounding box center [177, 77] width 146 height 29
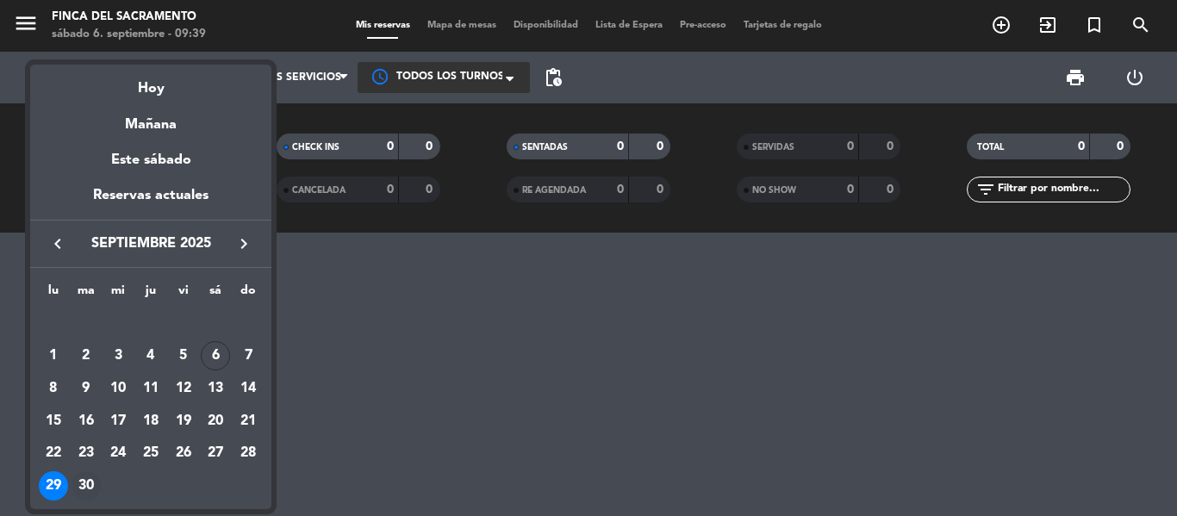
click at [98, 486] on table "lu ma [PERSON_NAME] vi sá do [DATE] 2 3 4 5 6 7 8 9 10 11 12 13 14 15 16 17 18 …" at bounding box center [151, 391] width 228 height 221
click at [97, 486] on div "30" at bounding box center [86, 485] width 29 height 29
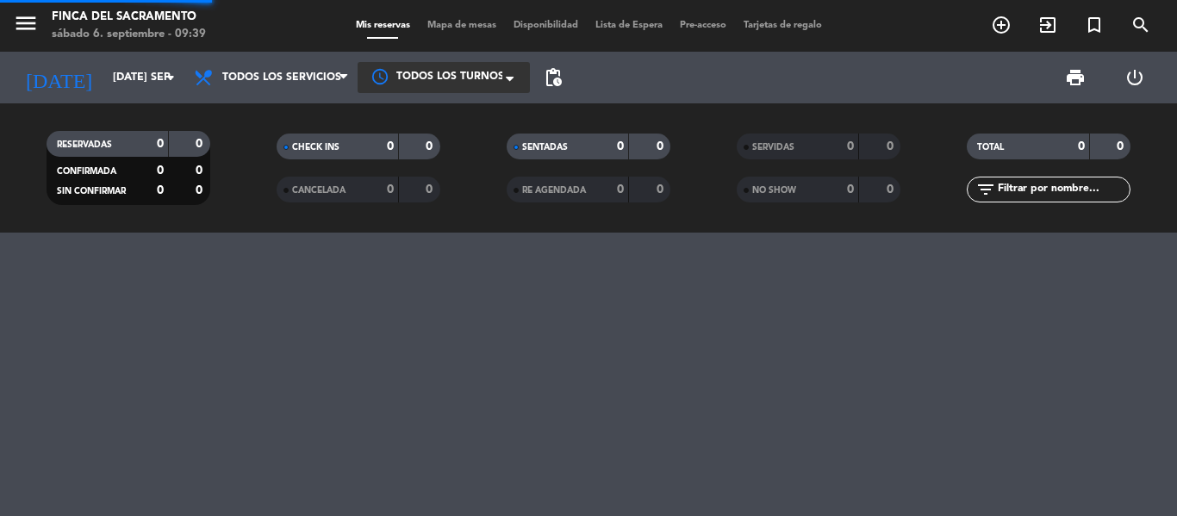
click at [551, 331] on div at bounding box center [588, 375] width 1177 height 284
click at [104, 74] on input "[DATE] sep." at bounding box center [177, 77] width 146 height 29
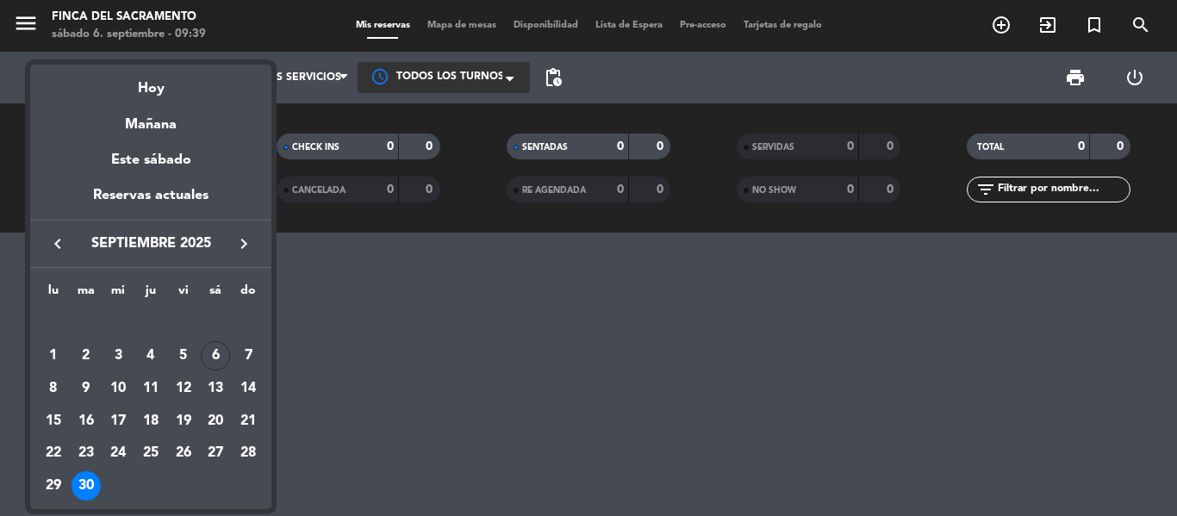
click at [215, 362] on div "6" at bounding box center [215, 355] width 29 height 29
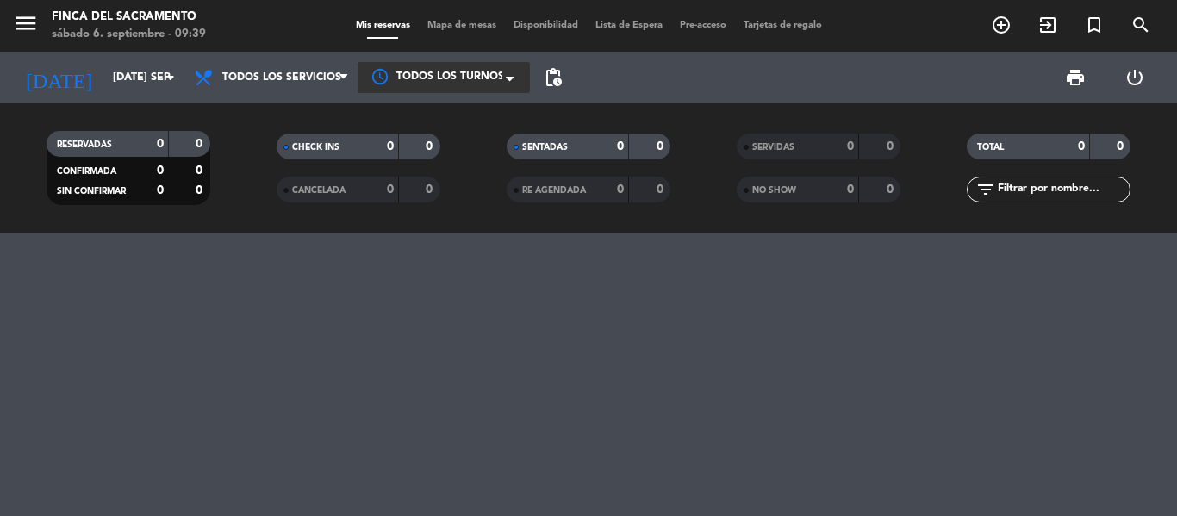
type input "sáb. [DATE]"
